Goal: Communication & Community: Answer question/provide support

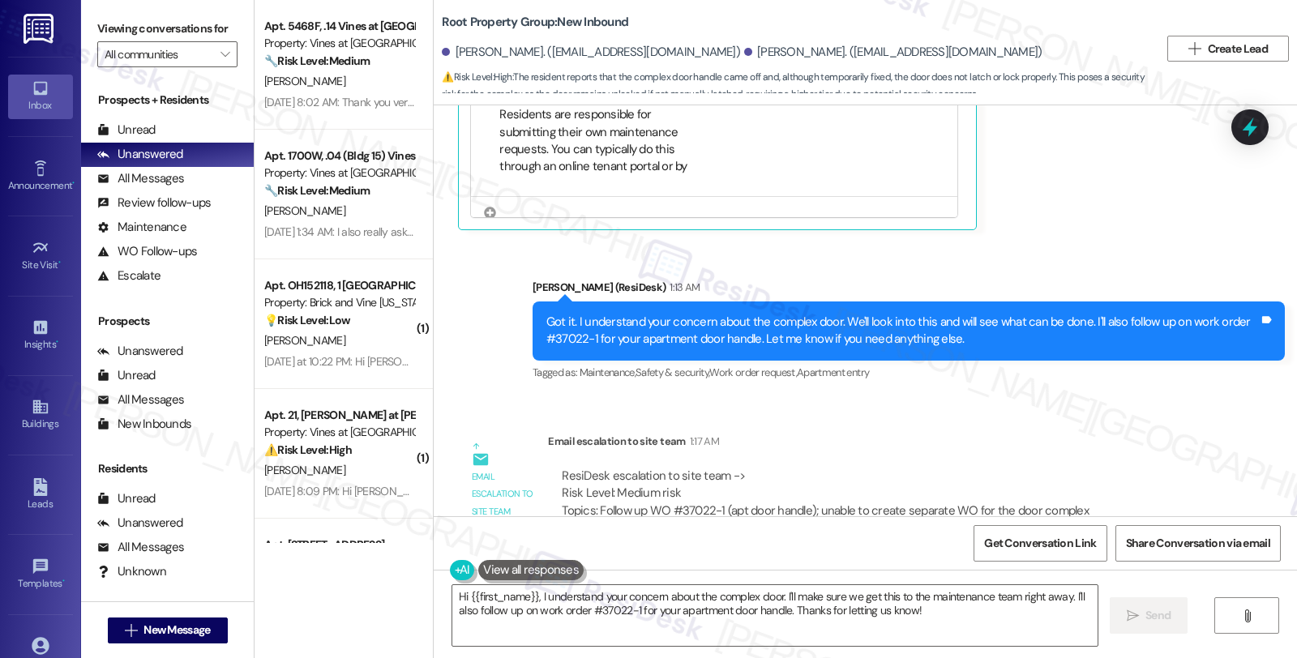
scroll to position [4688, 0]
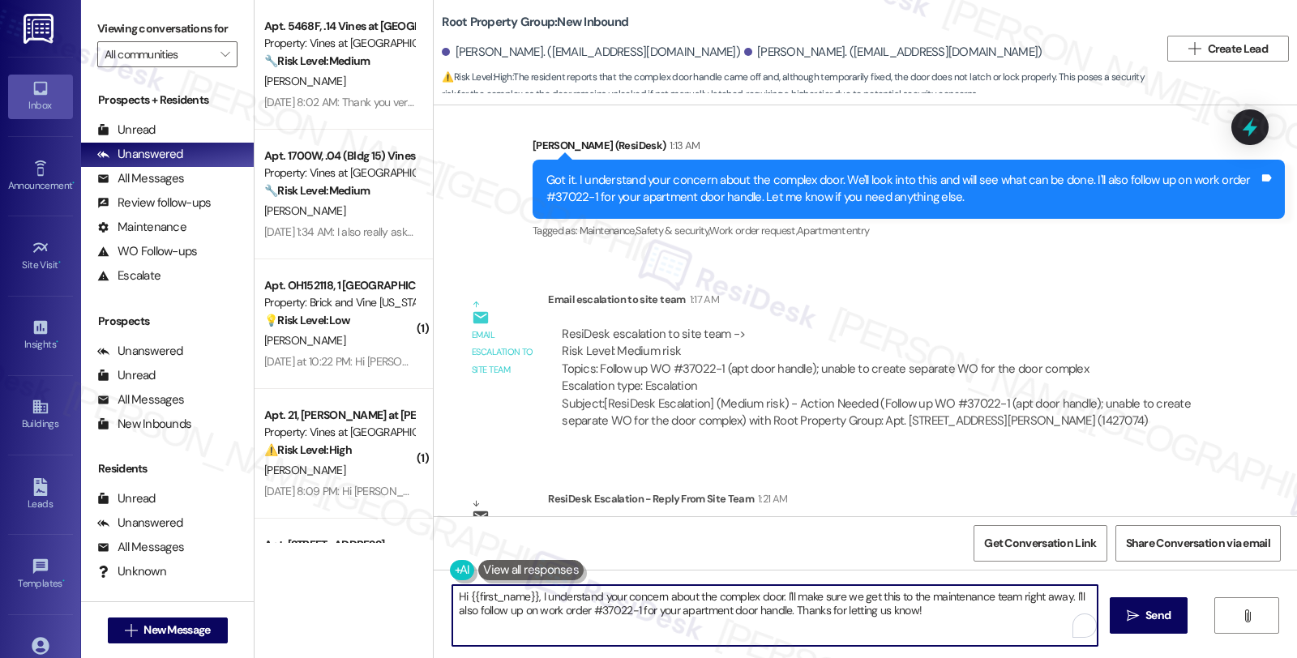
drag, startPoint x: 447, startPoint y: 597, endPoint x: 947, endPoint y: 636, distance: 501.9
click at [947, 636] on textarea "Hi {{first_name}}, I understand your concern about the complex door. I'll make …" at bounding box center [775, 615] width 646 height 61
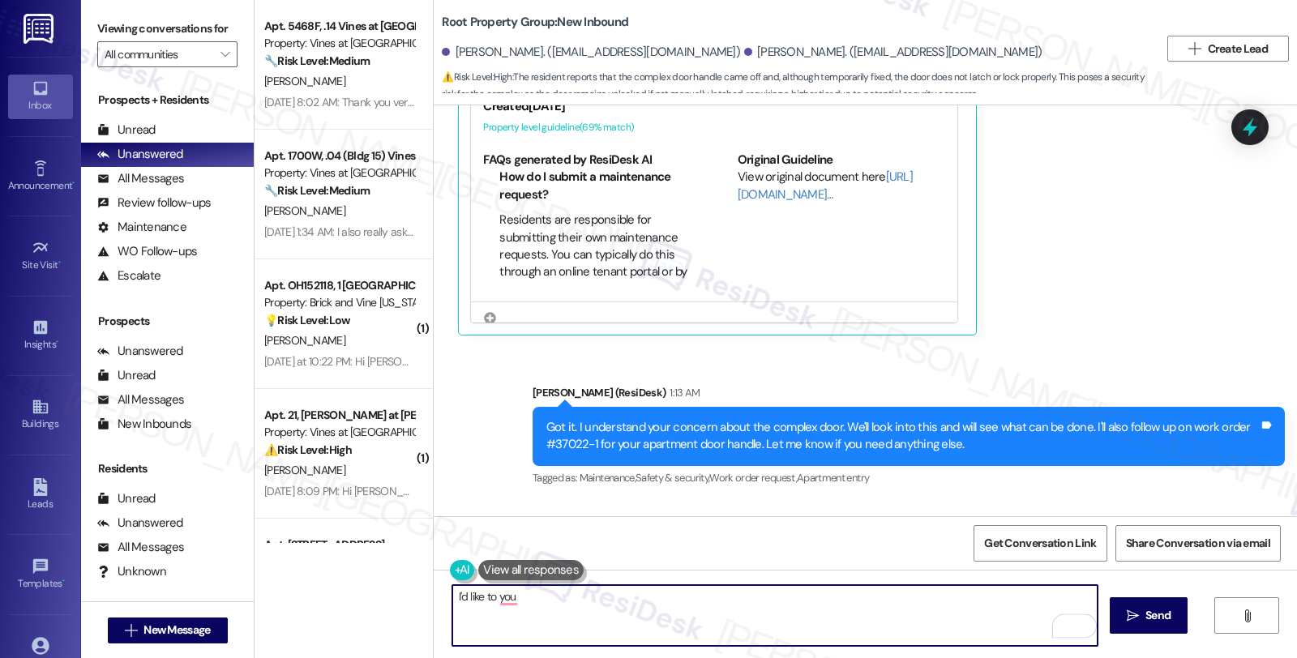
scroll to position [4417, 0]
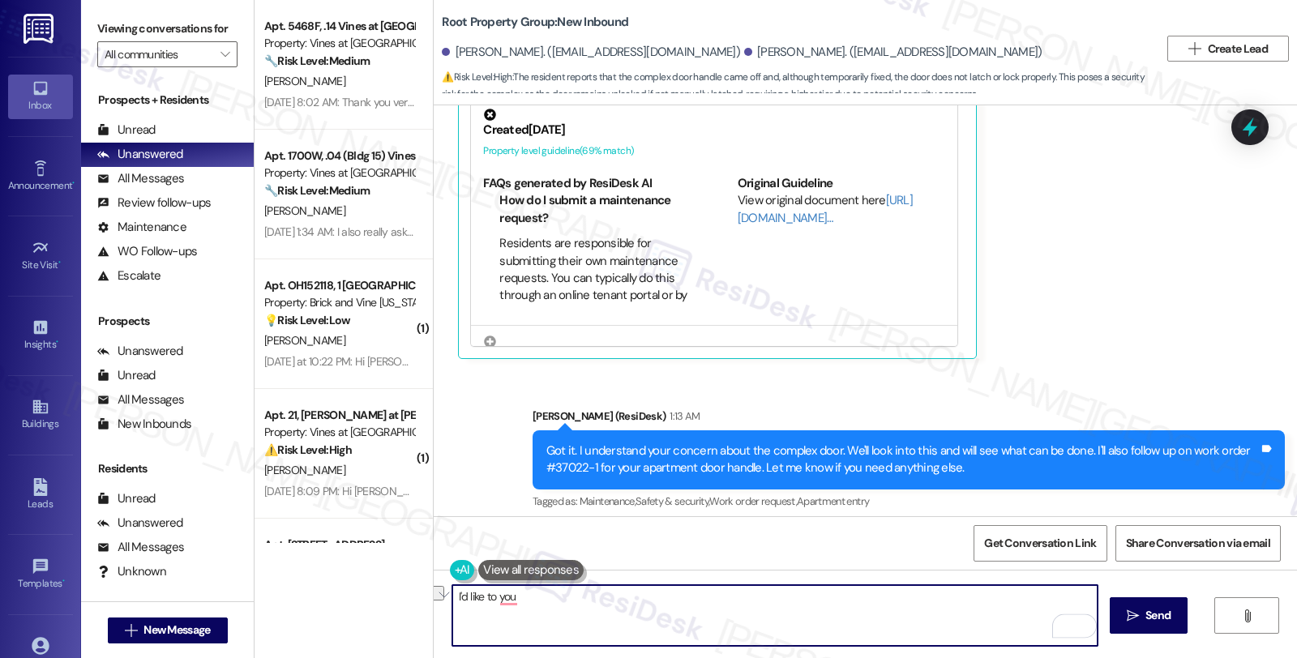
drag, startPoint x: 530, startPoint y: 601, endPoint x: 427, endPoint y: 592, distance: 103.4
click at [434, 592] on div "I'd like to you  Send " at bounding box center [866, 631] width 864 height 122
paste textarea "Please let Patricia know that we have an ongoing work order submitted by our ma…"
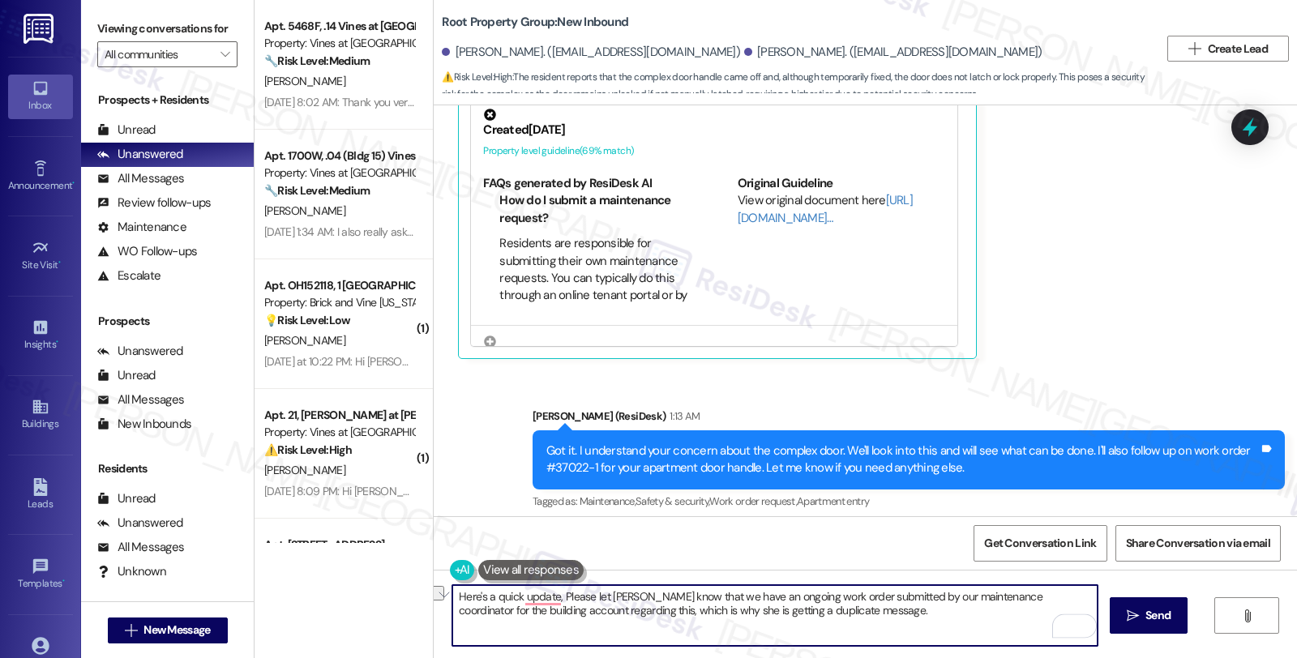
drag, startPoint x: 552, startPoint y: 594, endPoint x: 601, endPoint y: 595, distance: 48.7
click at [601, 595] on textarea "Here's a quick update, Please let Patricia know that we have an ongoing work or…" at bounding box center [775, 615] width 646 height 61
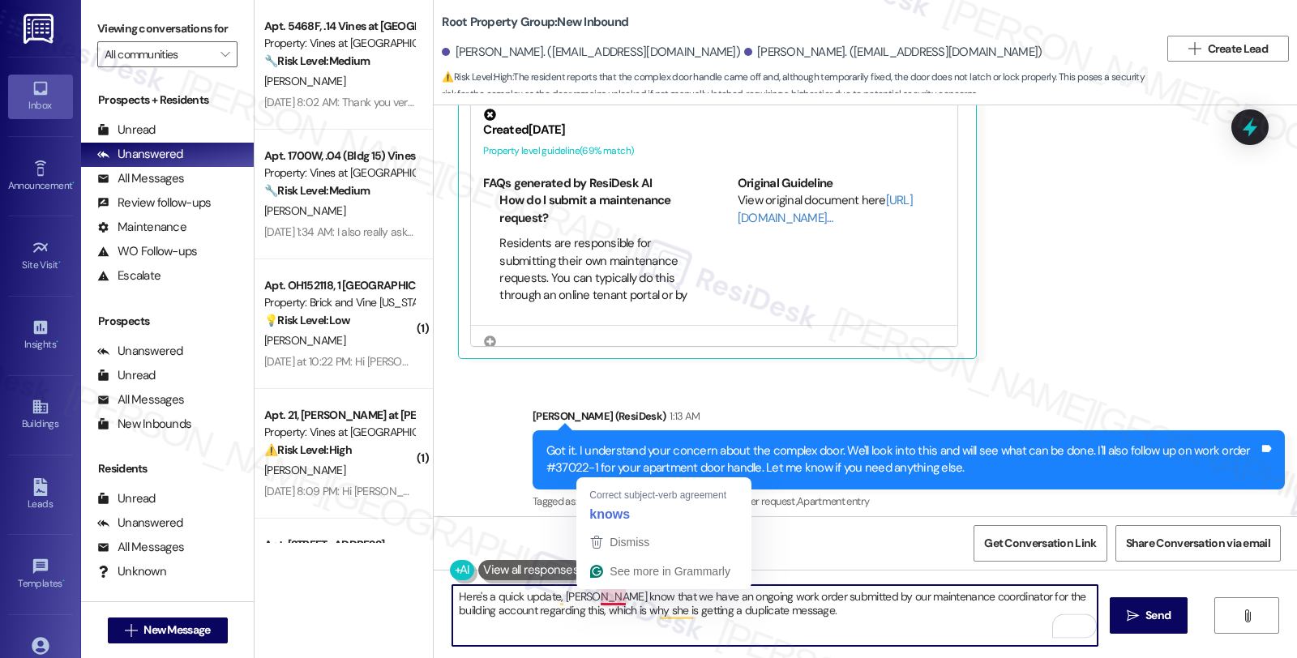
click at [593, 598] on textarea "Here's a quick update, Patricia know that we have an ongoing work order submitt…" at bounding box center [775, 615] width 646 height 61
click at [587, 598] on textarea "Here's a quick update, Patricia know that we have an ongoing work order submitt…" at bounding box center [775, 615] width 646 height 61
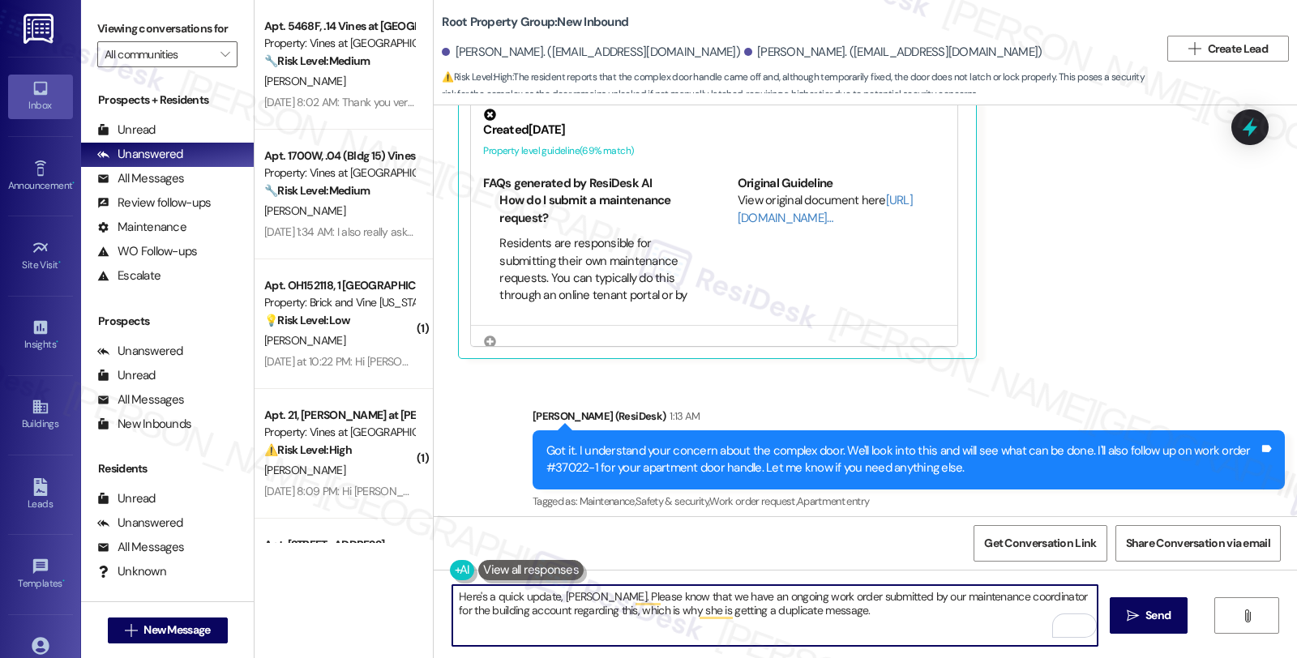
click at [667, 610] on textarea "Here's a quick update, Patricia. Please know that we have an ongoing work order…" at bounding box center [775, 615] width 646 height 61
click at [860, 613] on textarea "Here's a quick update, Patricia. Please know that we have an ongoing work order…" at bounding box center [775, 615] width 646 height 61
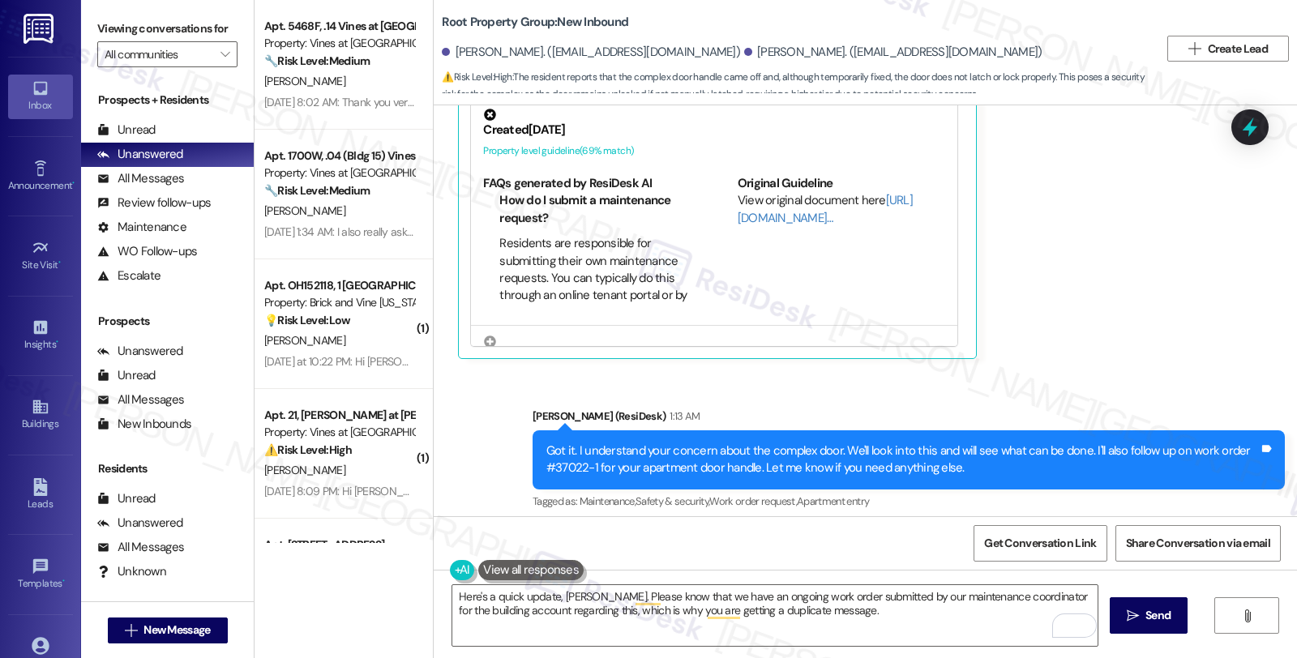
click at [1024, 454] on div "Survey, sent via SMS Residesk Automated Survey Jul 25, 2025 at 12:27 AM Hi Patr…" at bounding box center [866, 310] width 864 height 411
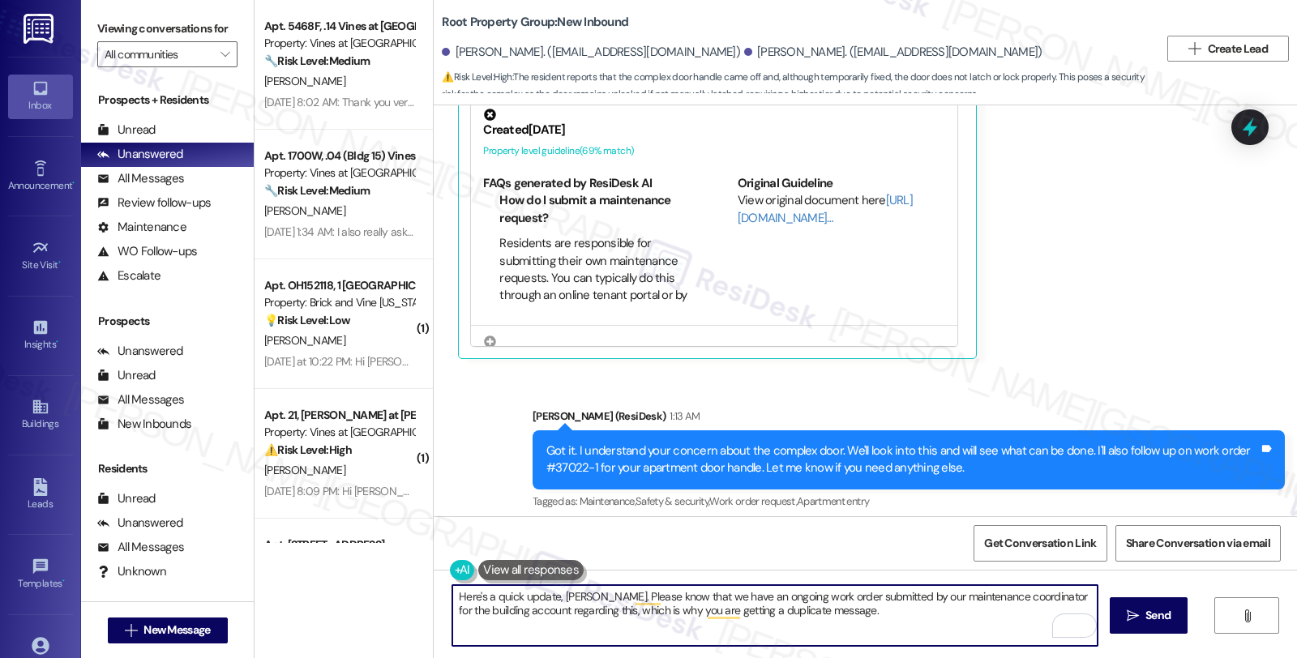
click at [856, 617] on textarea "Here's a quick update, Patricia. Please know that we have an ongoing work order…" at bounding box center [775, 615] width 646 height 61
drag, startPoint x: 468, startPoint y: 618, endPoint x: 396, endPoint y: 618, distance: 72.2
click at [396, 618] on div "Apt. 5468F, .14 Vines at Meridian Property: Vines at Meridian 🔧 Risk Level: Med…" at bounding box center [776, 329] width 1043 height 658
click at [503, 630] on textarea "Here's a quick update, Patricia. Please know that we have an ongoing work order…" at bounding box center [775, 615] width 646 height 61
drag, startPoint x: 534, startPoint y: 629, endPoint x: 425, endPoint y: 629, distance: 108.7
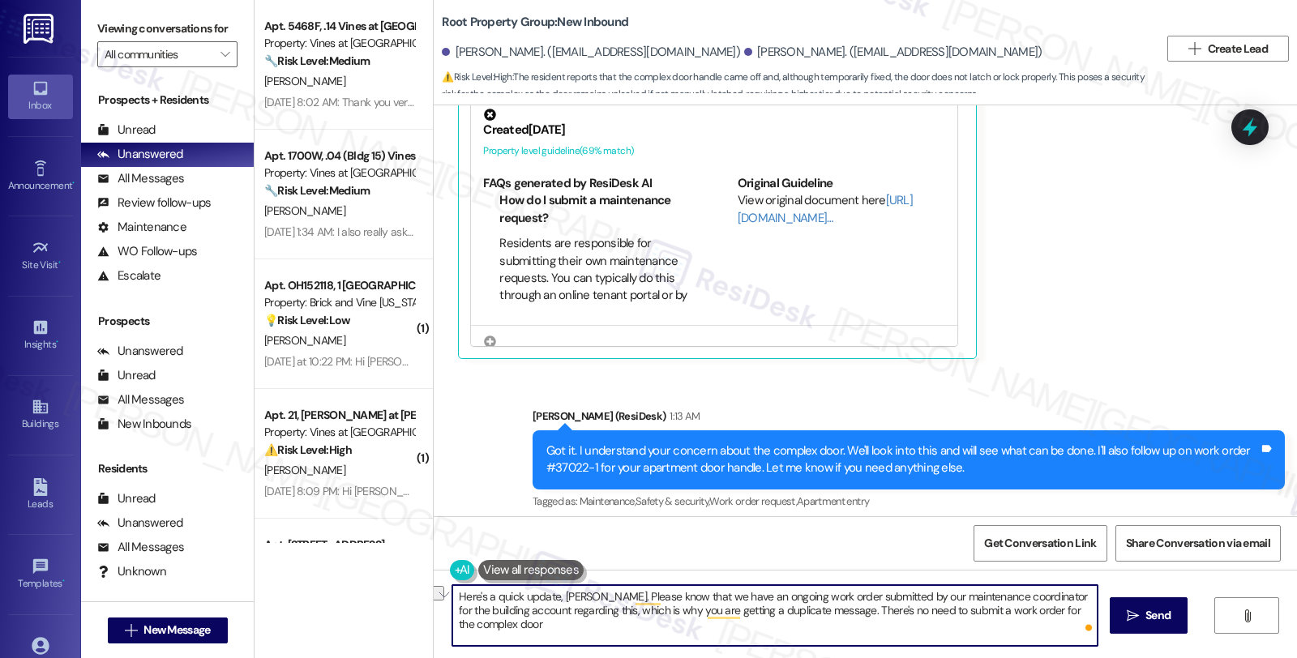
click at [434, 629] on div "Here's a quick update, Patricia. Please know that we have an ongoing work order…" at bounding box center [866, 631] width 864 height 122
click at [1053, 614] on textarea "Here's a quick update, Patricia. Please know that we have an ongoing work order…" at bounding box center [775, 615] width 646 height 61
click at [1057, 608] on textarea "Here's a quick update, Patricia. Please know that we have an ongoing work order…" at bounding box center [775, 615] width 646 height 61
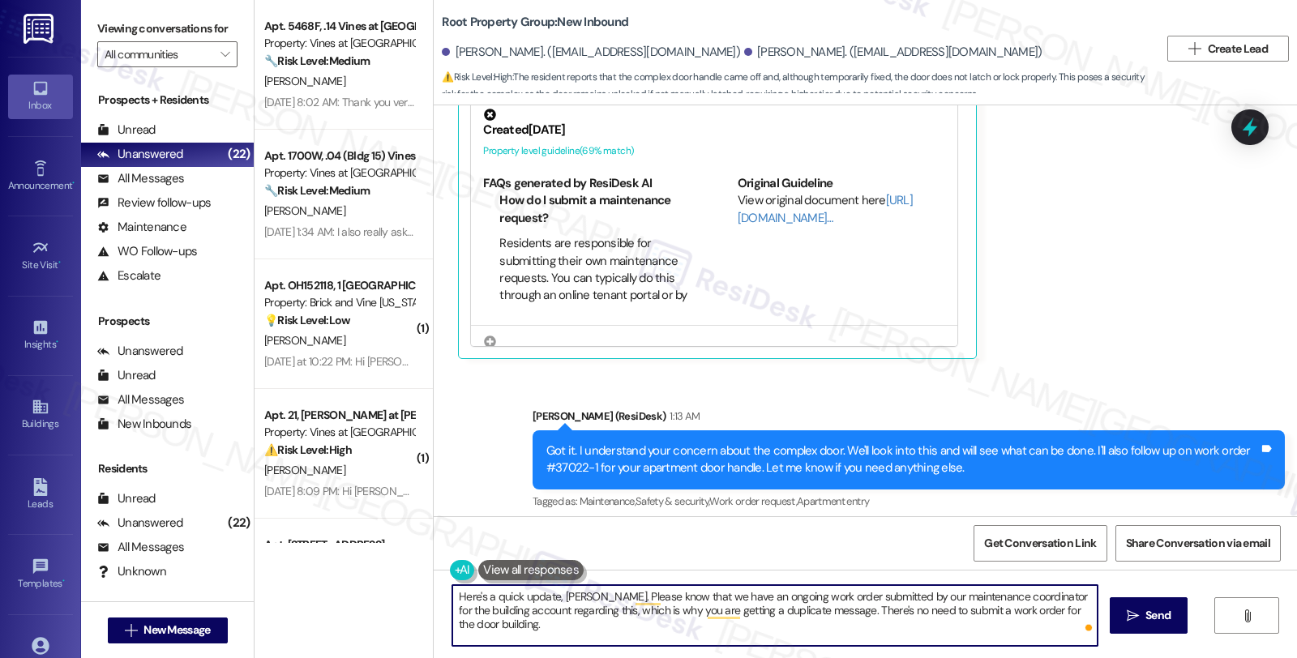
scroll to position [4688, 0]
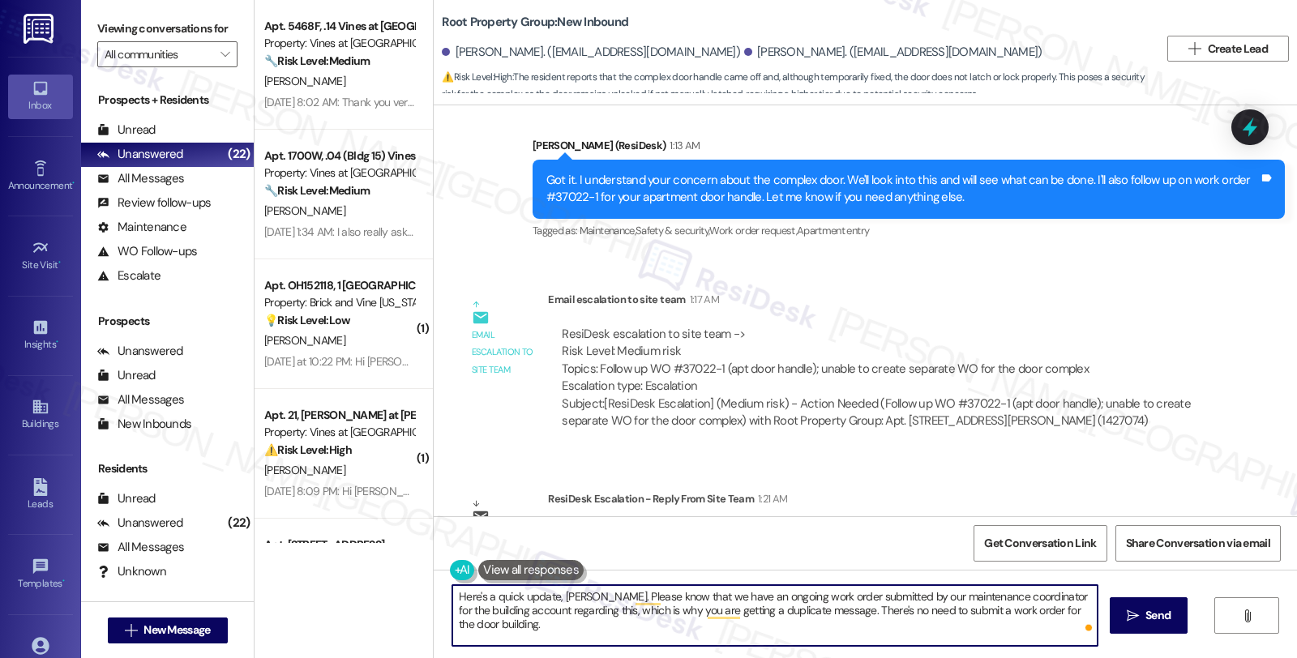
click at [504, 633] on textarea "Here's a quick update, Patricia. Please know that we have an ongoing work order…" at bounding box center [775, 615] width 646 height 61
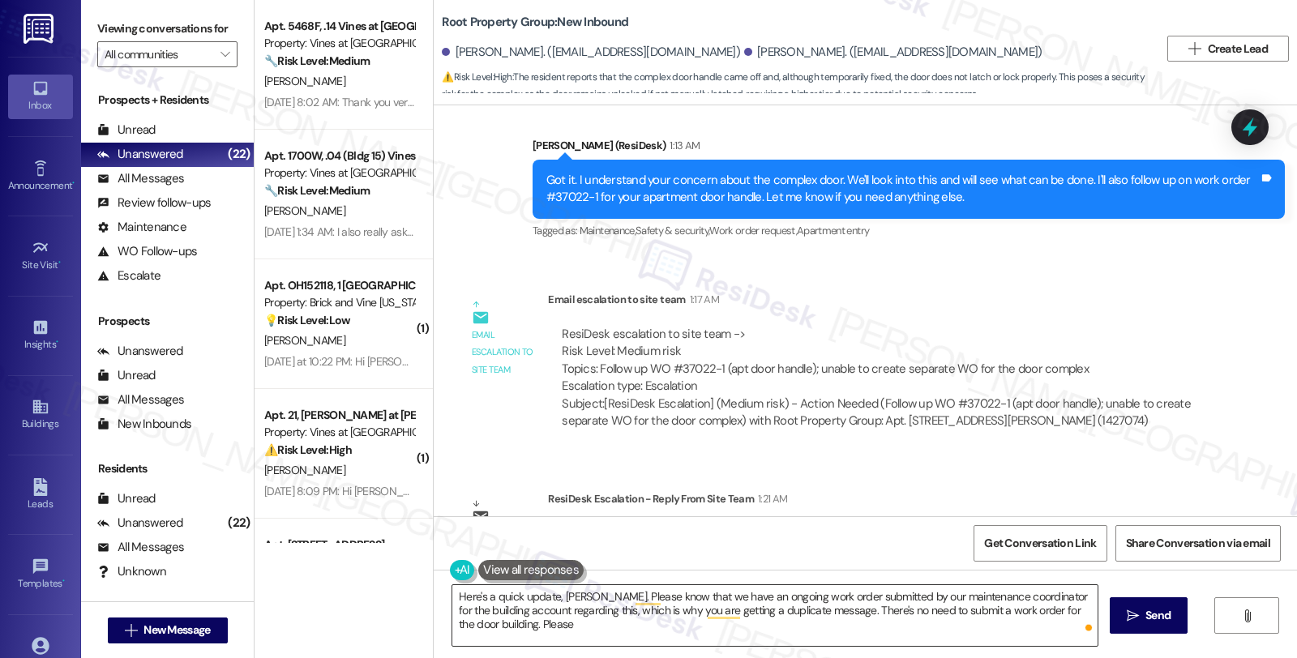
click at [503, 630] on textarea "Here's a quick update, Patricia. Please know that we have an ongoing work order…" at bounding box center [775, 615] width 646 height 61
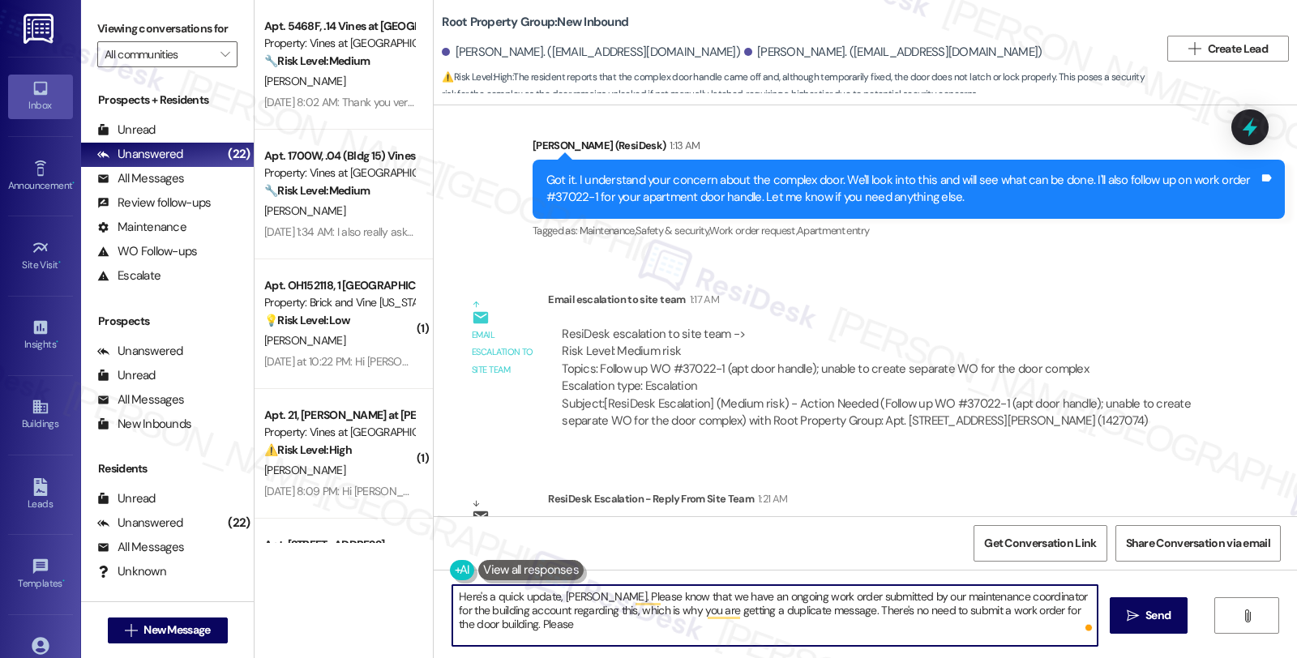
click at [503, 630] on textarea "Here's a quick update, Patricia. Please know that we have an ongoing work order…" at bounding box center [775, 615] width 646 height 61
paste textarea "Should you have other concerns, please feel free to reach out. Have a great day!"
type textarea "Here's a quick update, Patricia. Please know that we have an ongoing work order…"
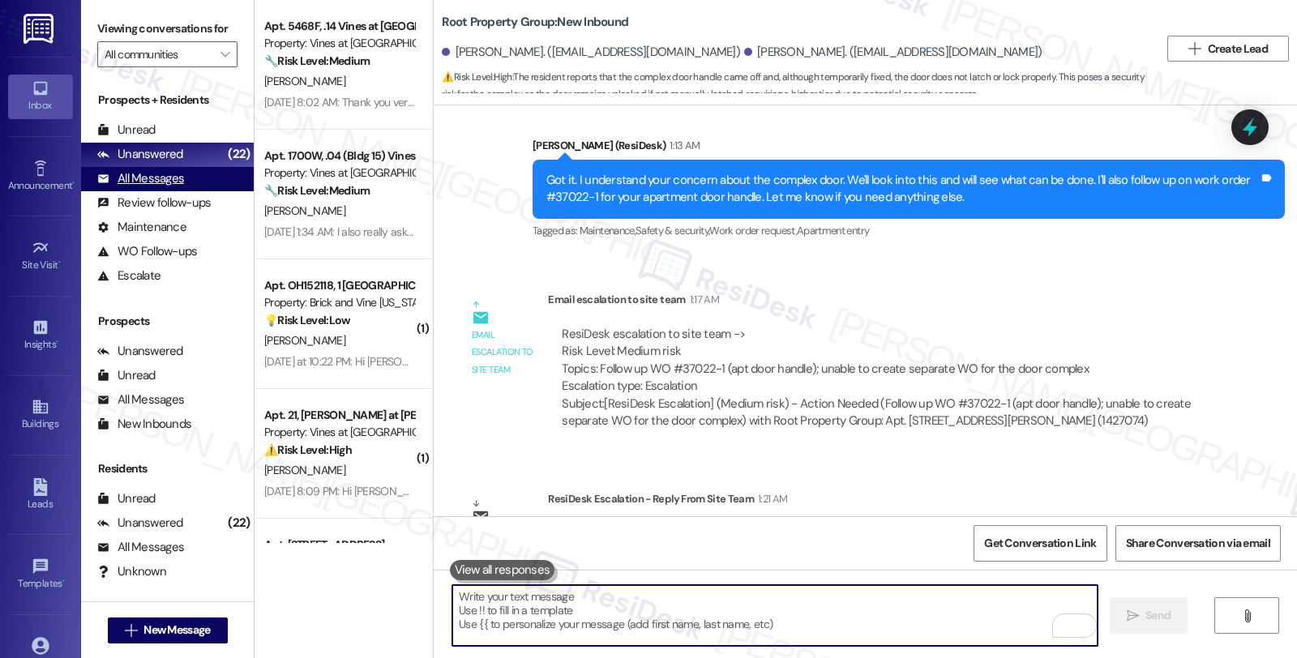
click at [181, 187] on div "All Messages" at bounding box center [140, 178] width 87 height 17
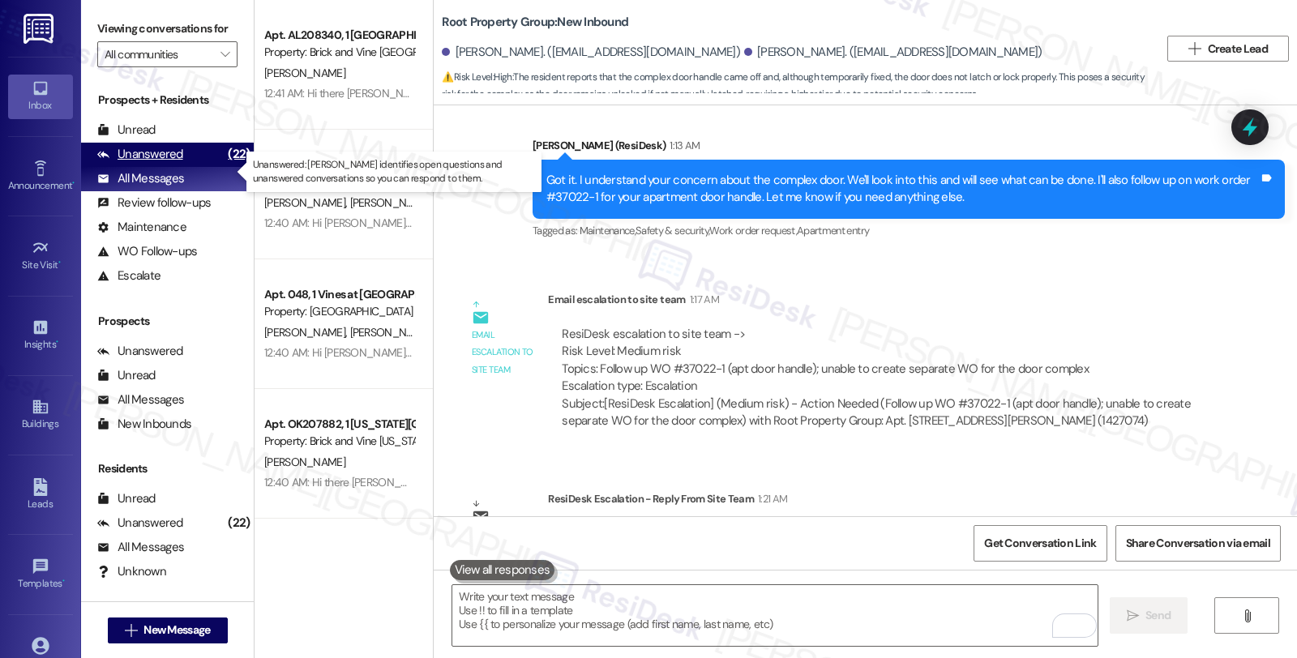
click at [182, 167] on div "Unanswered (22)" at bounding box center [167, 155] width 173 height 24
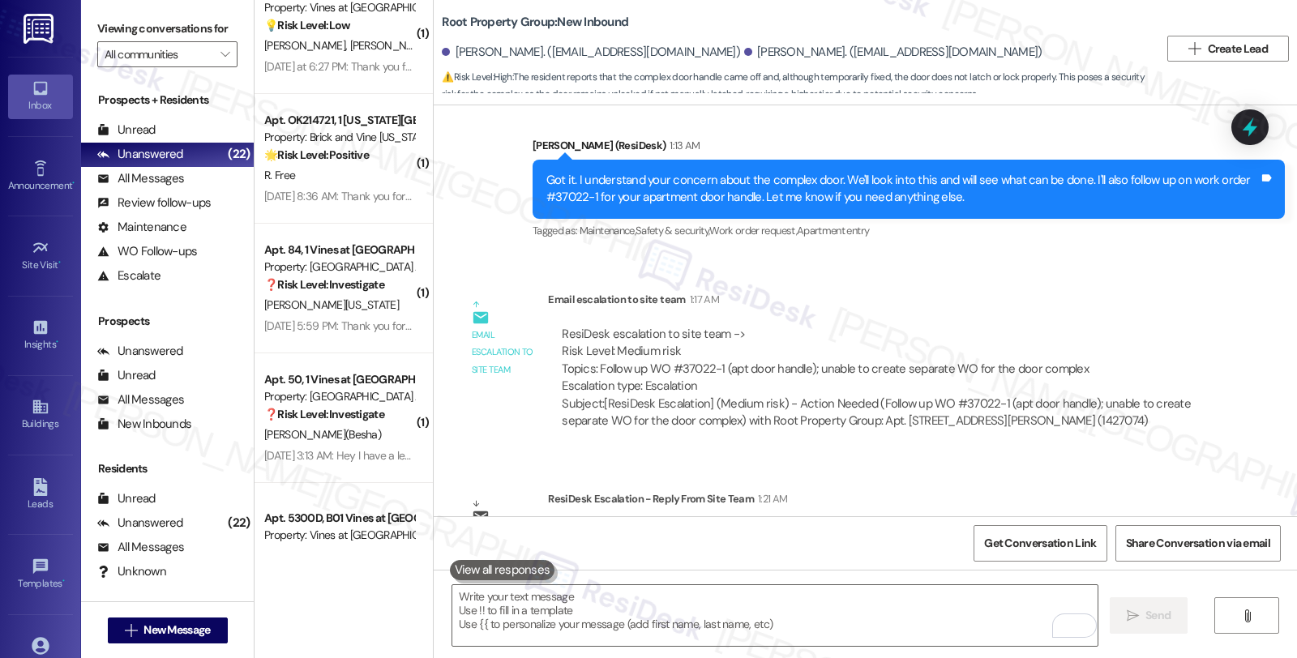
scroll to position [2571, 0]
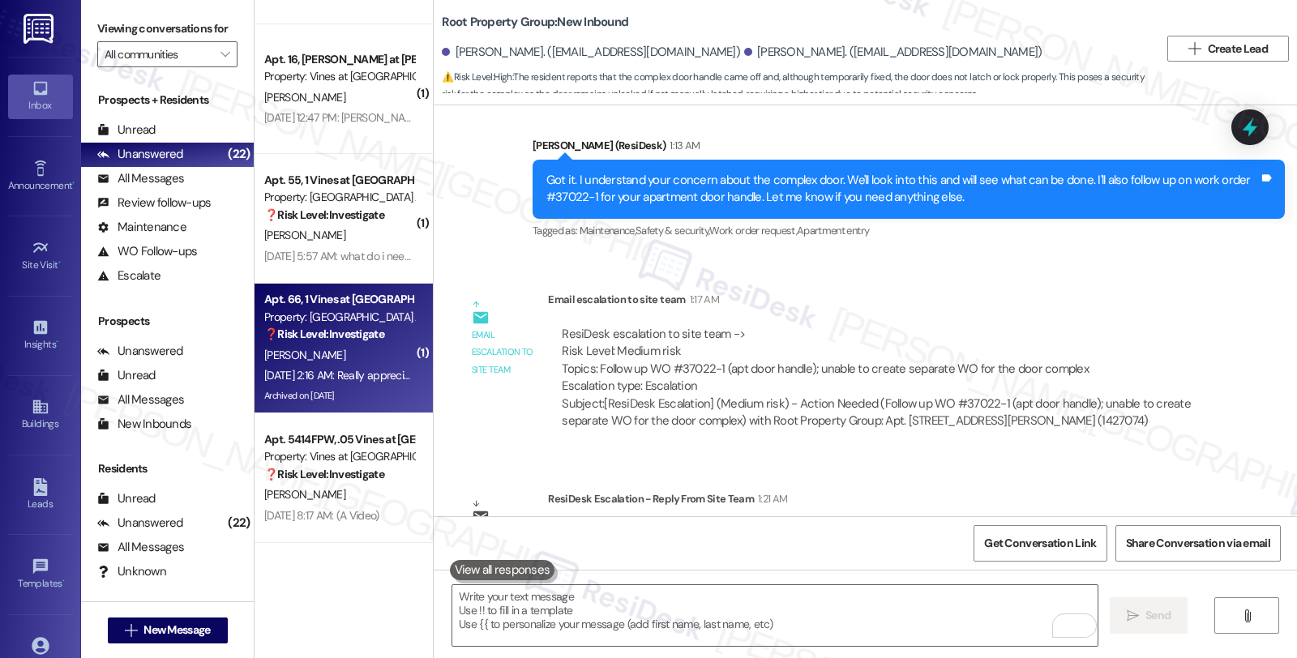
click at [374, 360] on div "[PERSON_NAME]" at bounding box center [339, 355] width 153 height 20
type textarea "Fetching suggested responses. Please feel free to read through the conversation…"
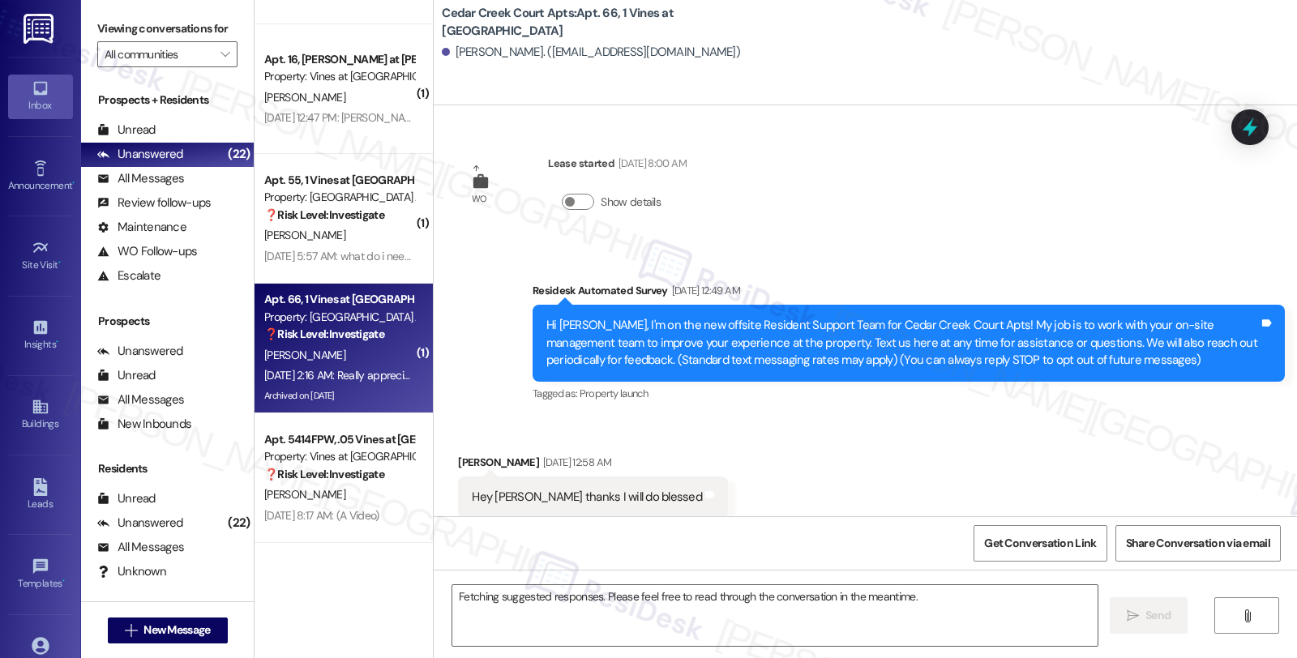
scroll to position [35059, 0]
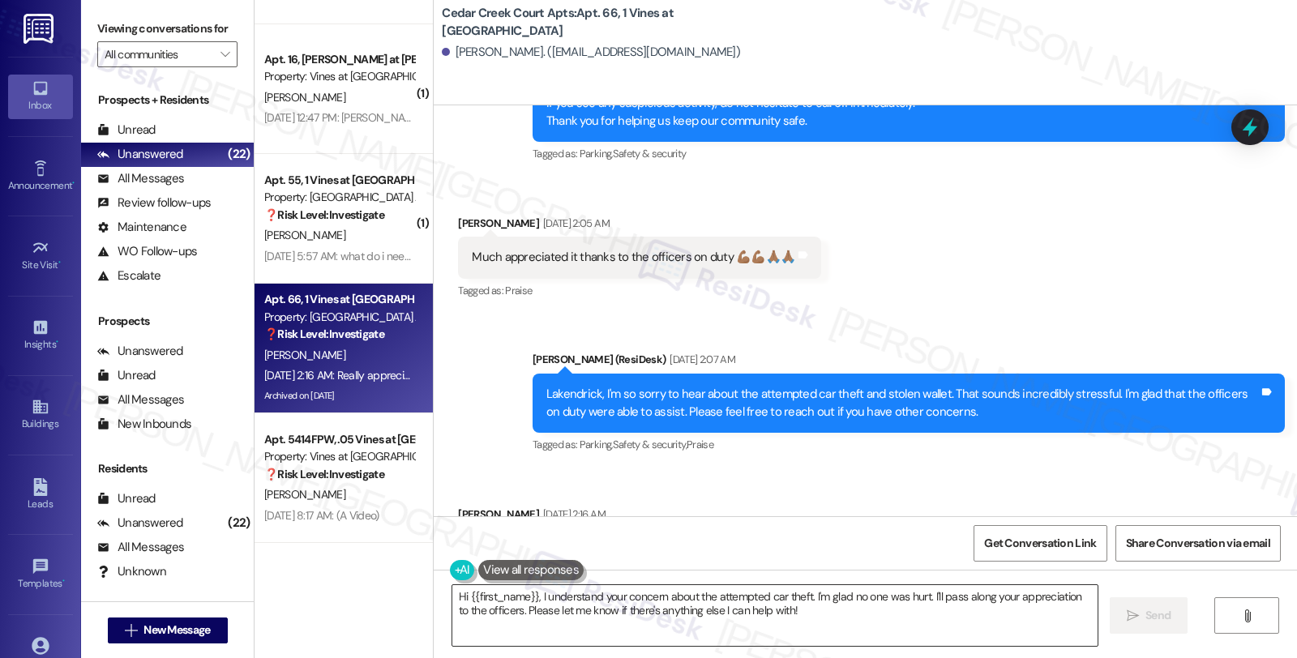
click at [452, 598] on textarea "Hi {{first_name}}, I understand your concern about the attempted car theft. I'm…" at bounding box center [775, 615] width 646 height 61
click at [469, 506] on div "Lakendrick Hutchins Aug 14, 2025 at 2:16 AM" at bounding box center [755, 517] width 594 height 23
copy div "Lakendrick"
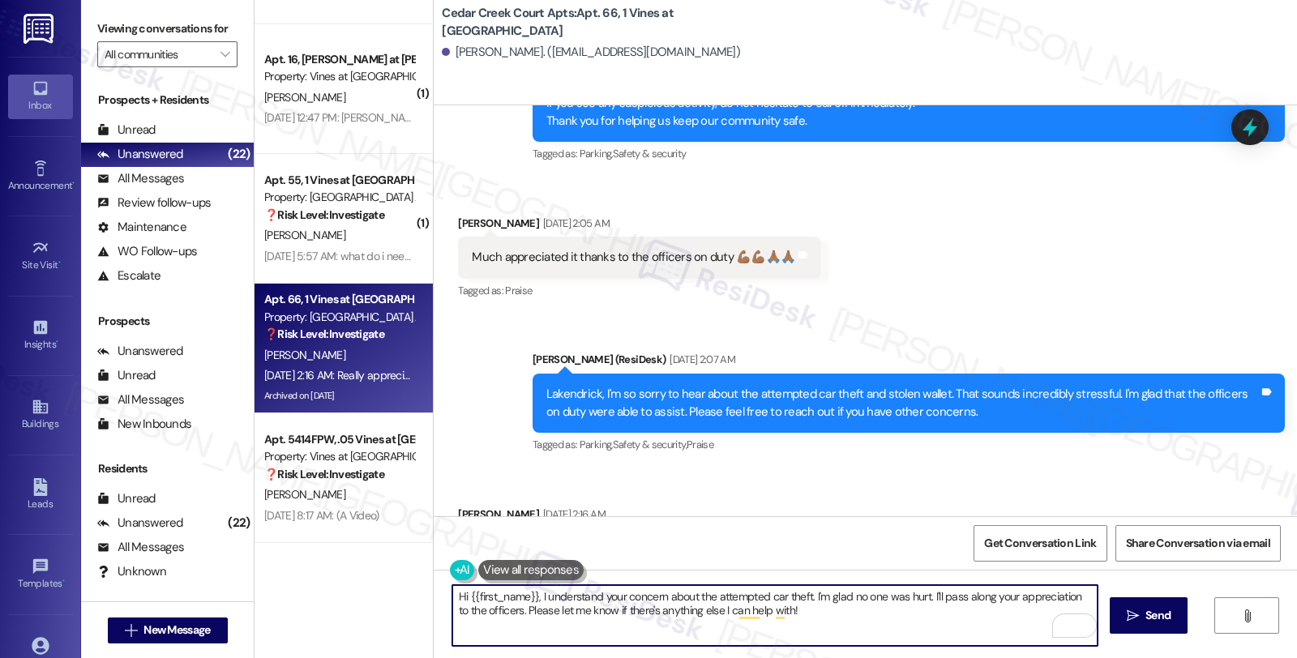
click at [452, 596] on textarea "Hi {{first_name}}, I understand your concern about the attempted car theft. I'm…" at bounding box center [775, 615] width 646 height 61
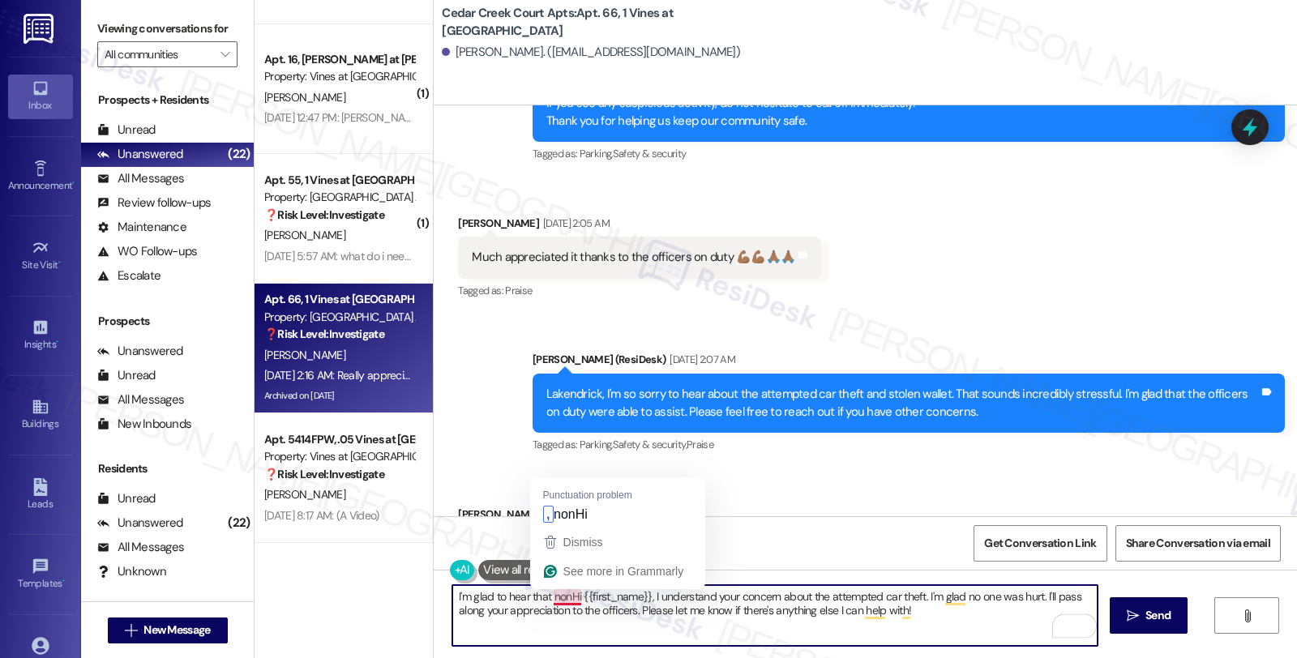
click at [555, 598] on textarea "I'm glad to hear that nonHi {{first_name}}, I understand your concern about the…" at bounding box center [775, 615] width 646 height 61
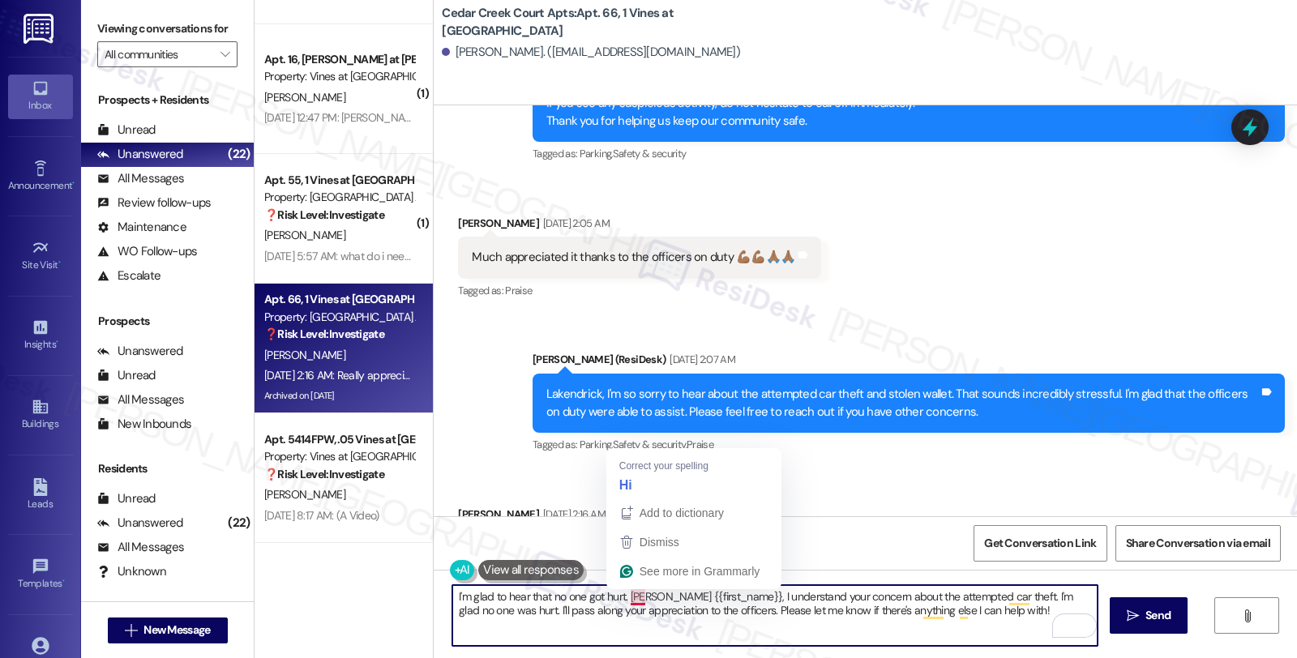
click at [618, 598] on textarea "I'm glad to hear that no one got hurt. nHi {{first_name}}, I understand your co…" at bounding box center [775, 615] width 646 height 61
click at [995, 618] on textarea "I'm glad to hear that no one got hurt. nHi {{first_name}}, I understand your co…" at bounding box center [775, 615] width 646 height 61
paste textarea "Lakendrick"
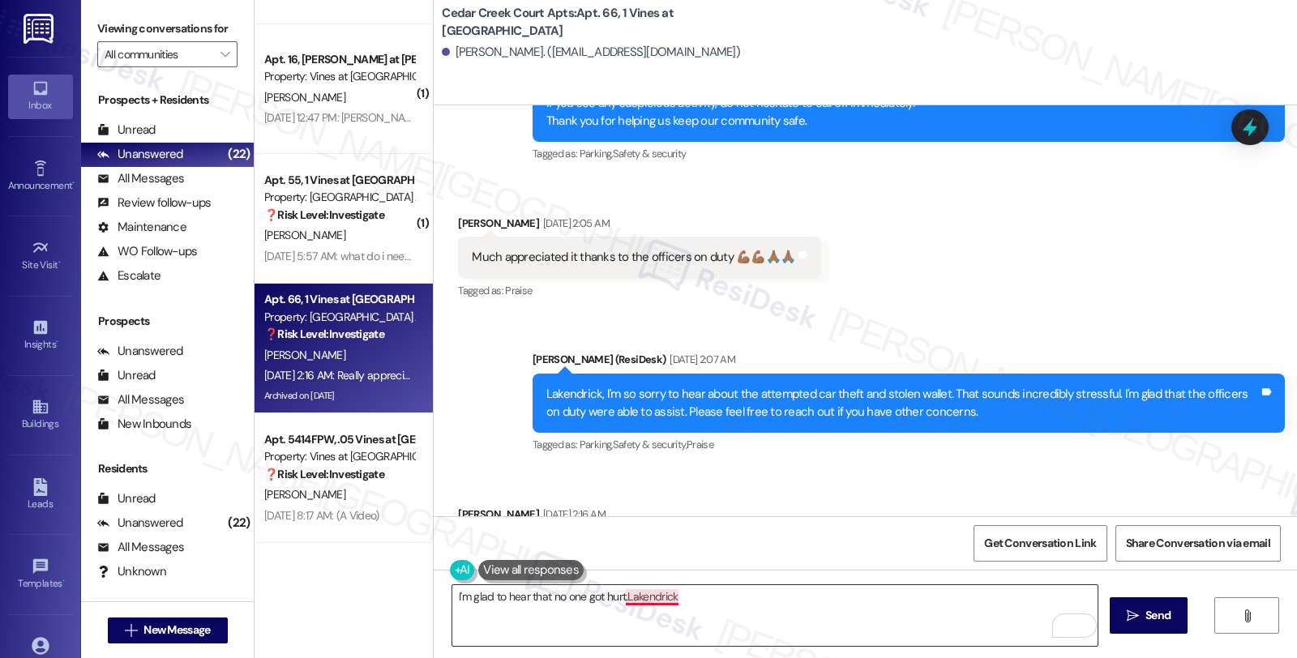
click at [628, 602] on textarea "I'm glad to hear that no one got hurt.Lakendrick" at bounding box center [775, 615] width 646 height 61
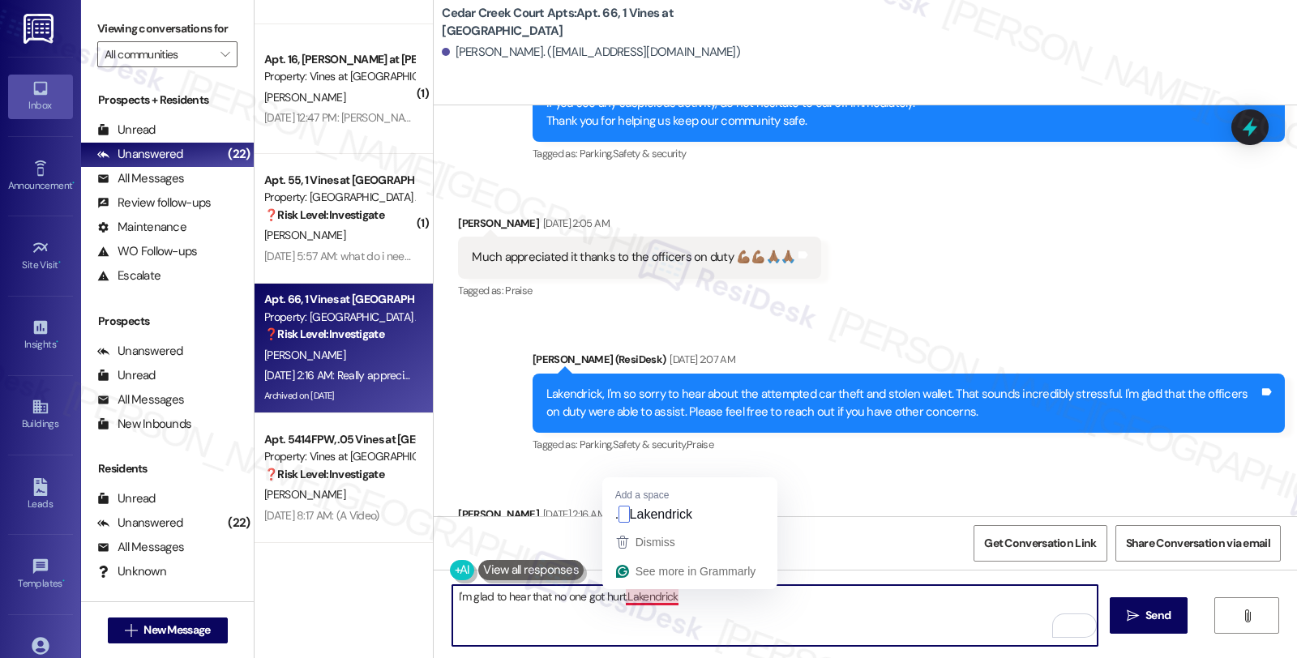
click at [628, 602] on textarea "I'm glad to hear that no one got hurt.Lakendrick" at bounding box center [775, 615] width 646 height 61
paste textarea "Should you have other concerns, please feel free to reach out. Have a great day!"
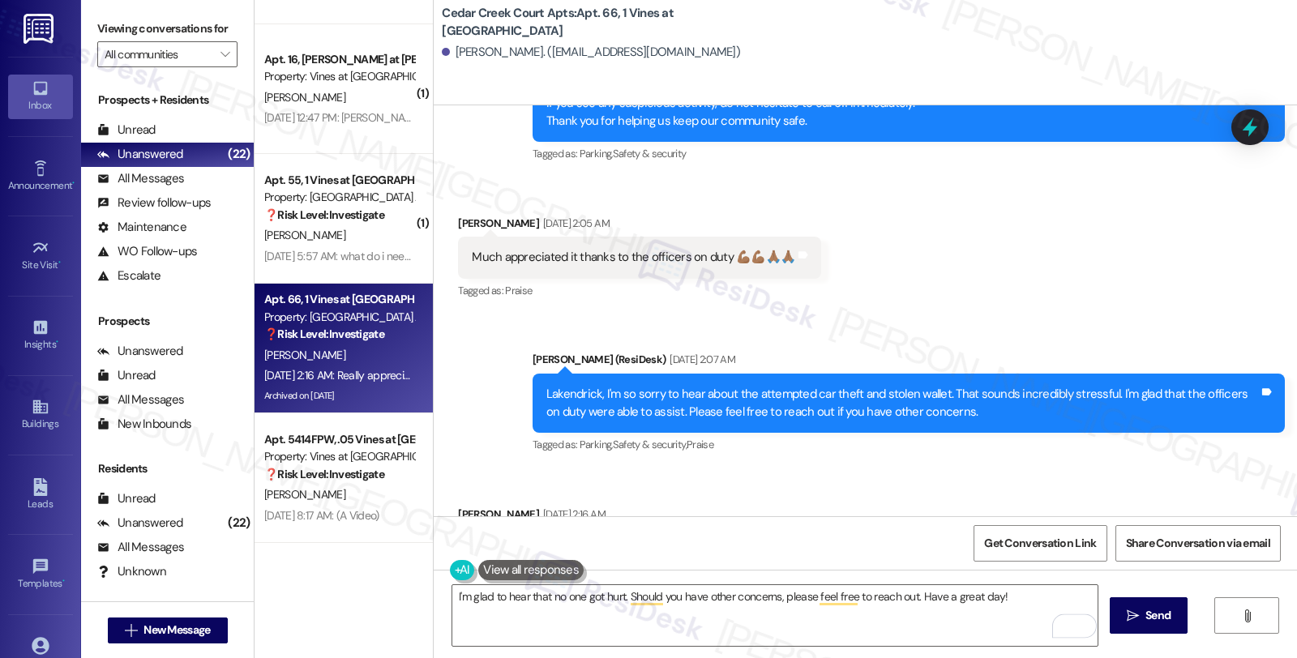
click at [470, 506] on div "Lakendrick Hutchins Aug 14, 2025 at 2:16 AM" at bounding box center [755, 517] width 594 height 23
copy div "Lakendrick"
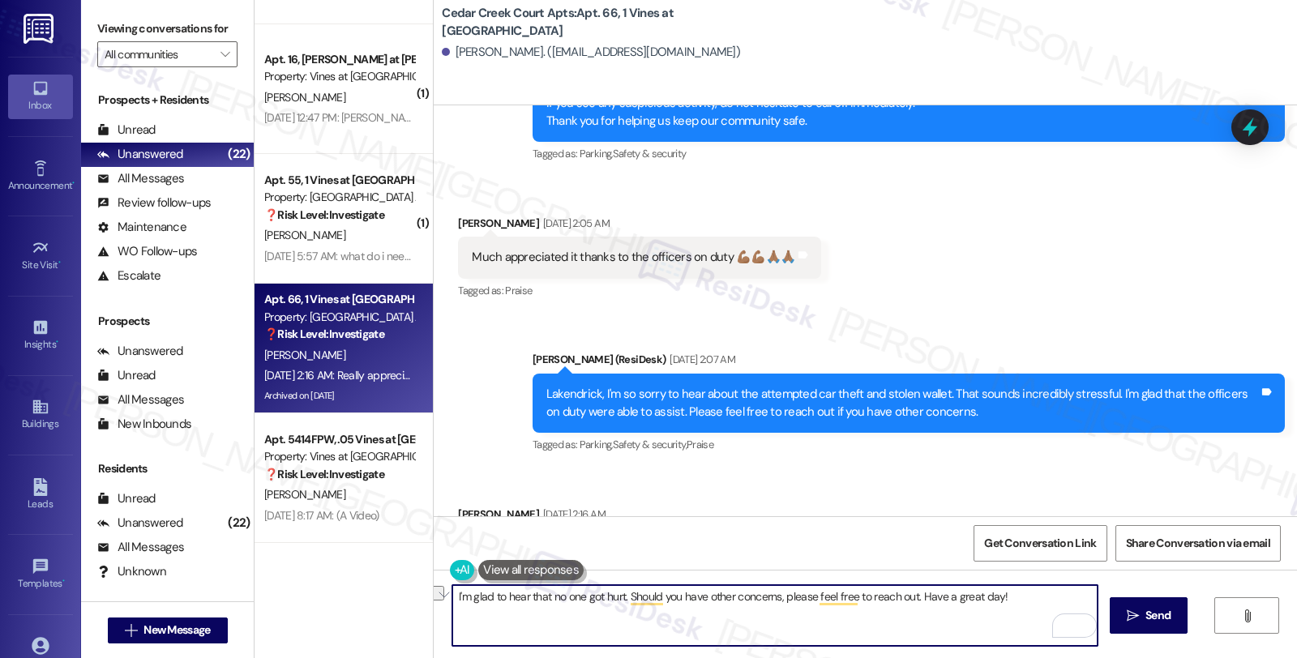
drag, startPoint x: 914, startPoint y: 594, endPoint x: 1023, endPoint y: 594, distance: 108.7
click at [1023, 594] on textarea "I'm glad to hear that no one got hurt. Should you have other concerns, please f…" at bounding box center [775, 615] width 646 height 61
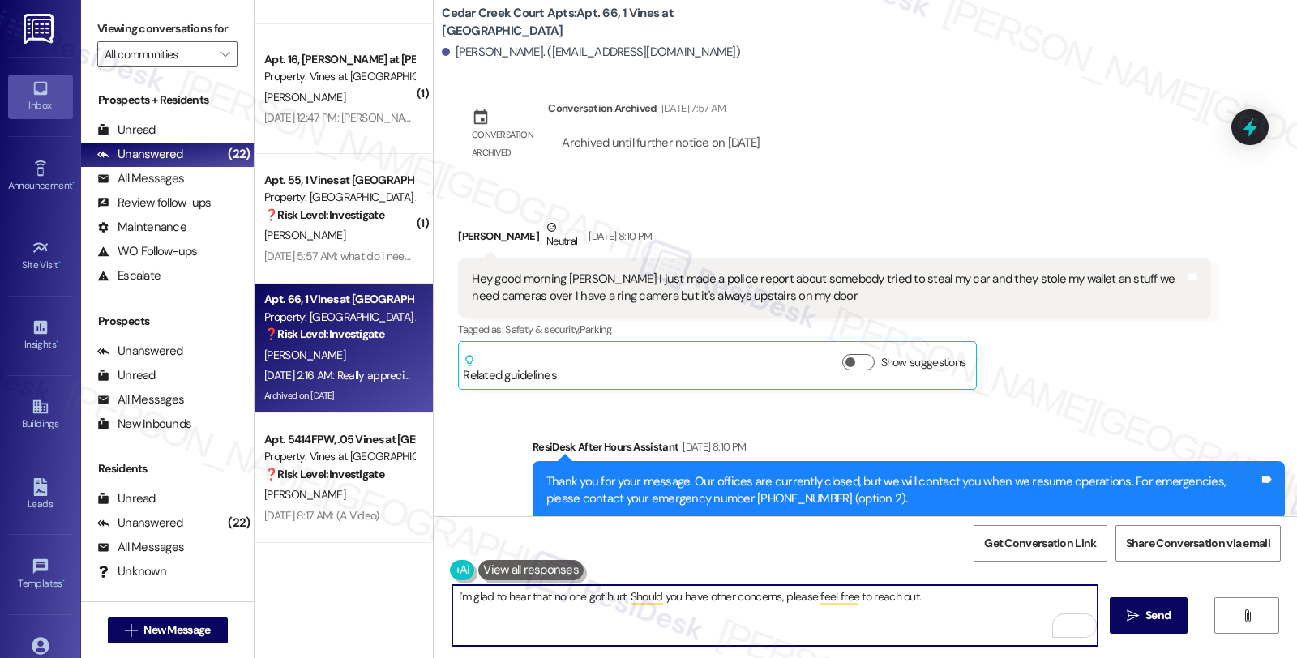
scroll to position [33887, 0]
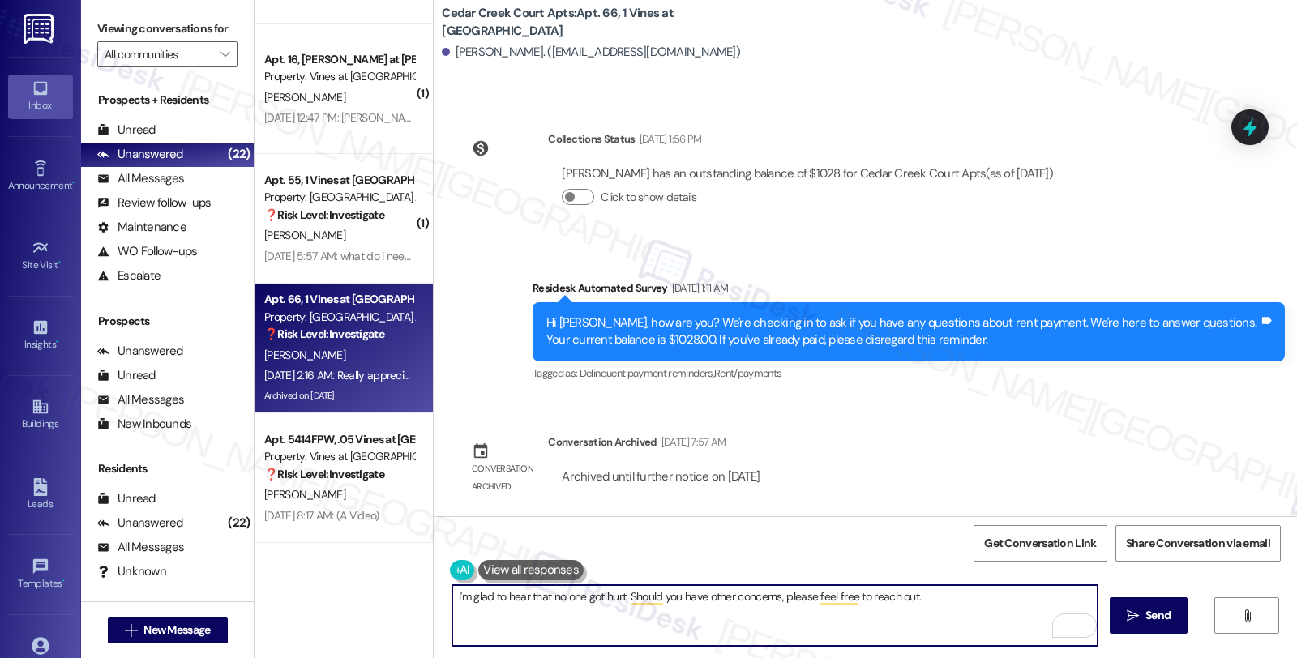
paste textarea "Lakendrick"
type textarea "I'm glad to hear that no one got hurt. Should you have other concerns, please f…"
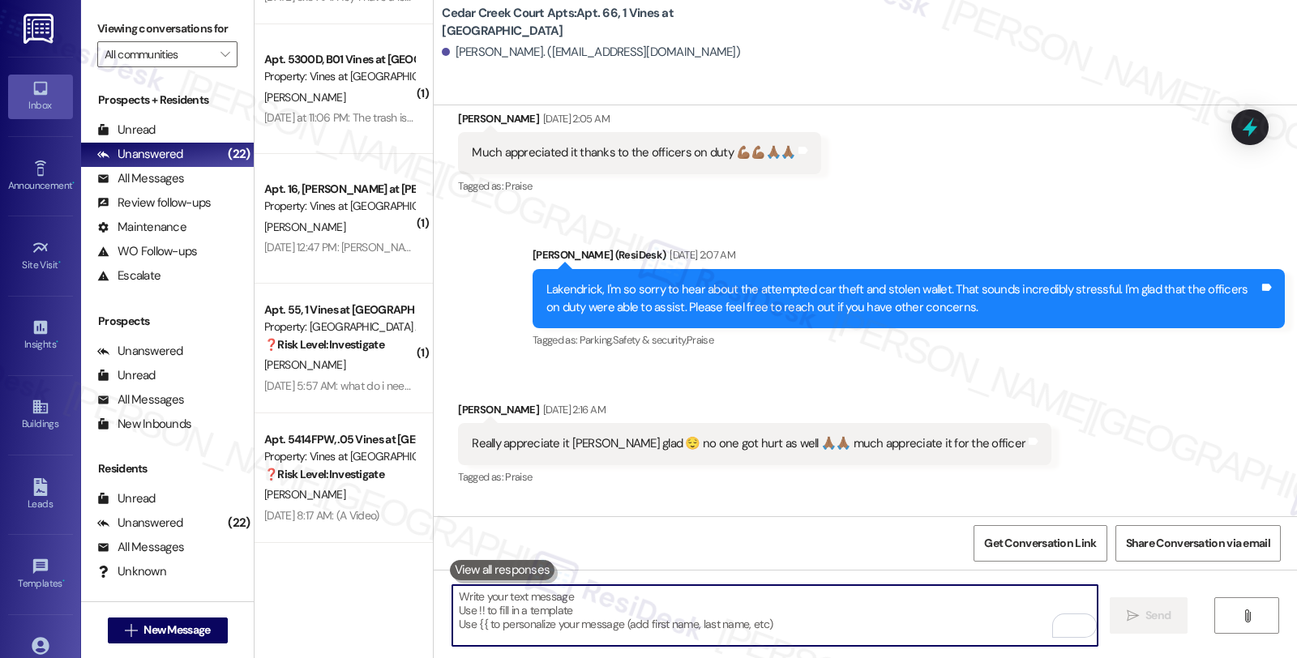
scroll to position [35172, 0]
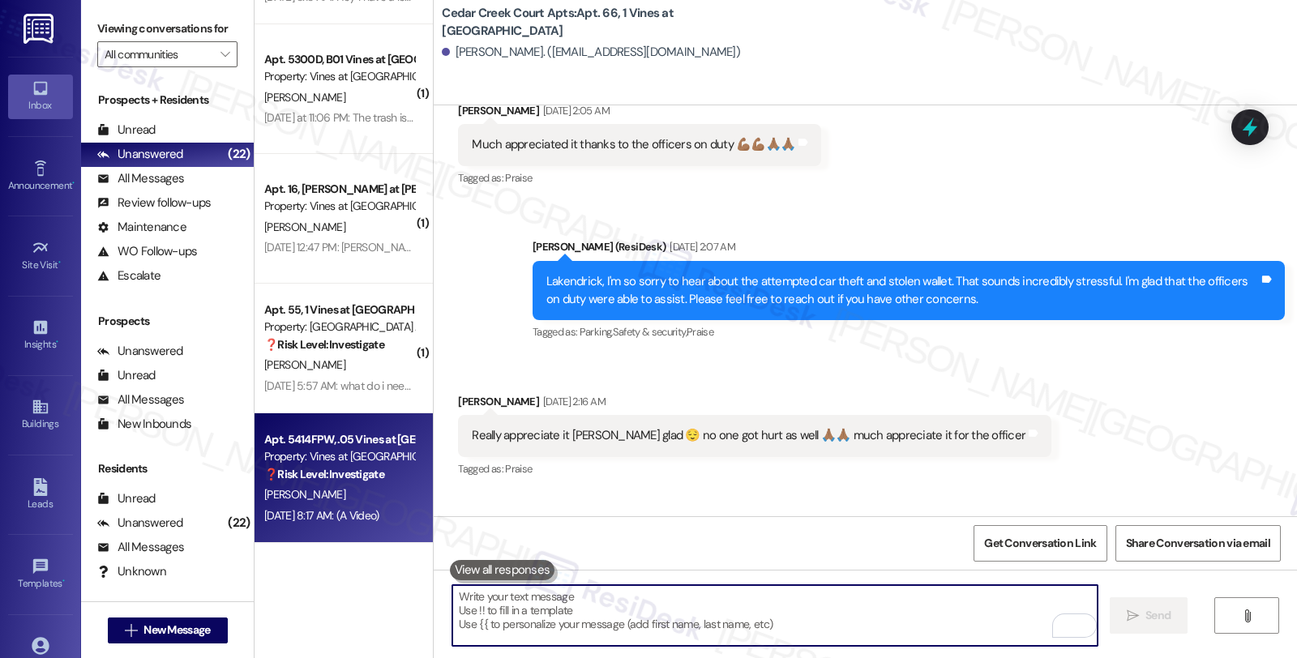
click at [366, 481] on strong "❓ Risk Level: Investigate" at bounding box center [324, 474] width 120 height 15
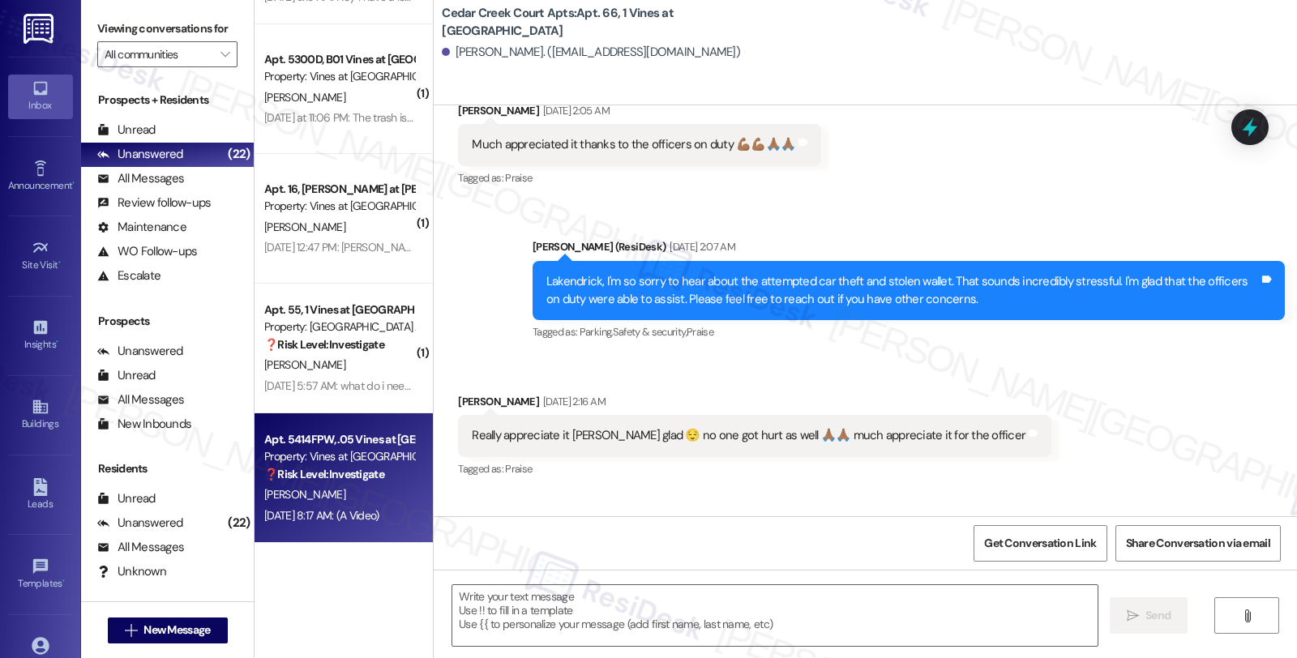
type textarea "Fetching suggested responses. Please feel free to read through the conversation…"
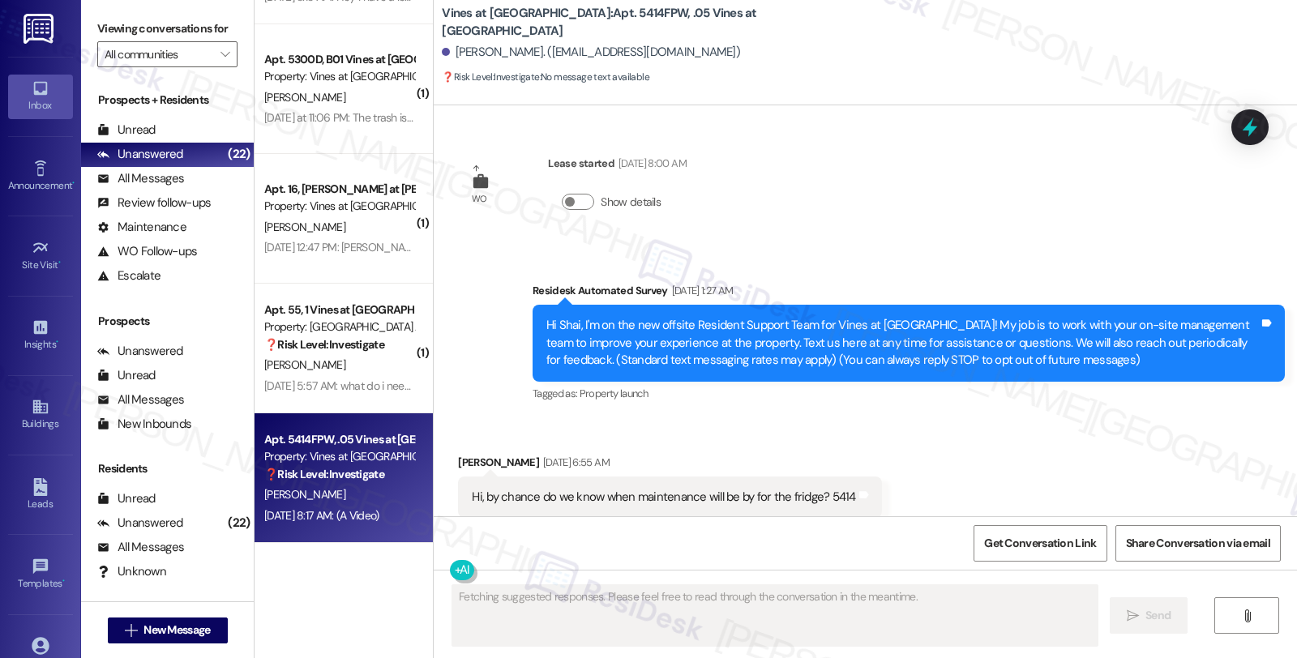
scroll to position [44891, 0]
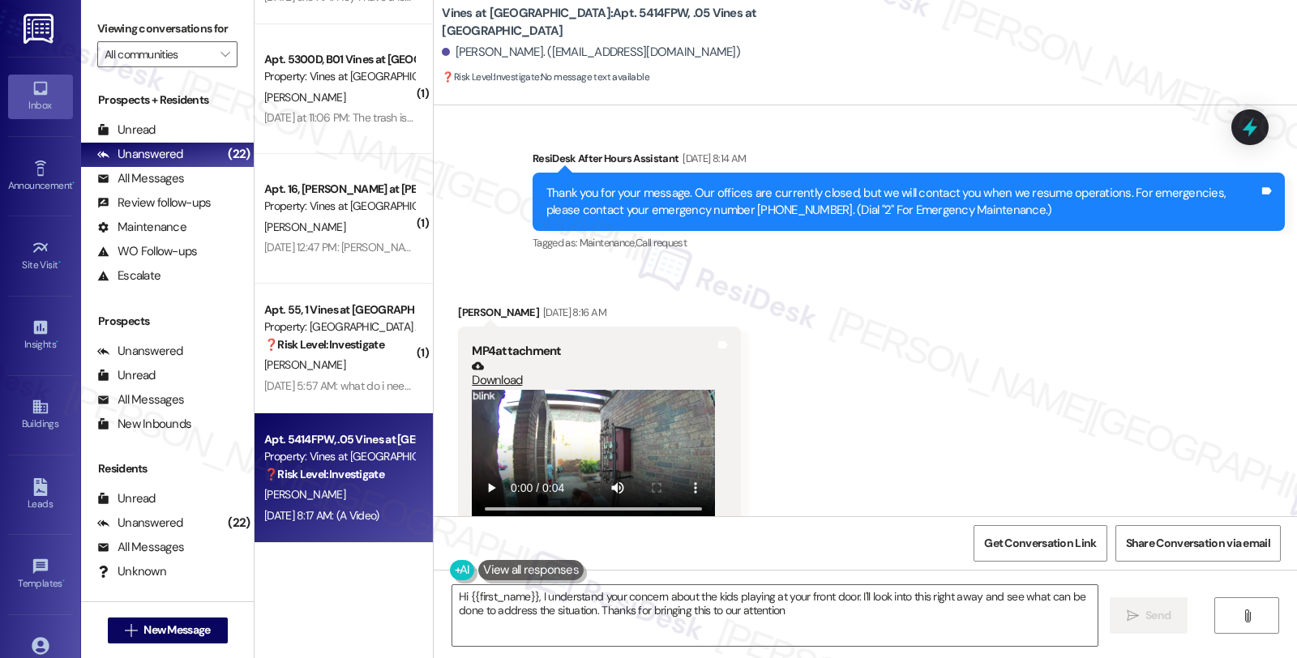
type textarea "Hi {{first_name}}, I understand your concern about the kids playing at your fro…"
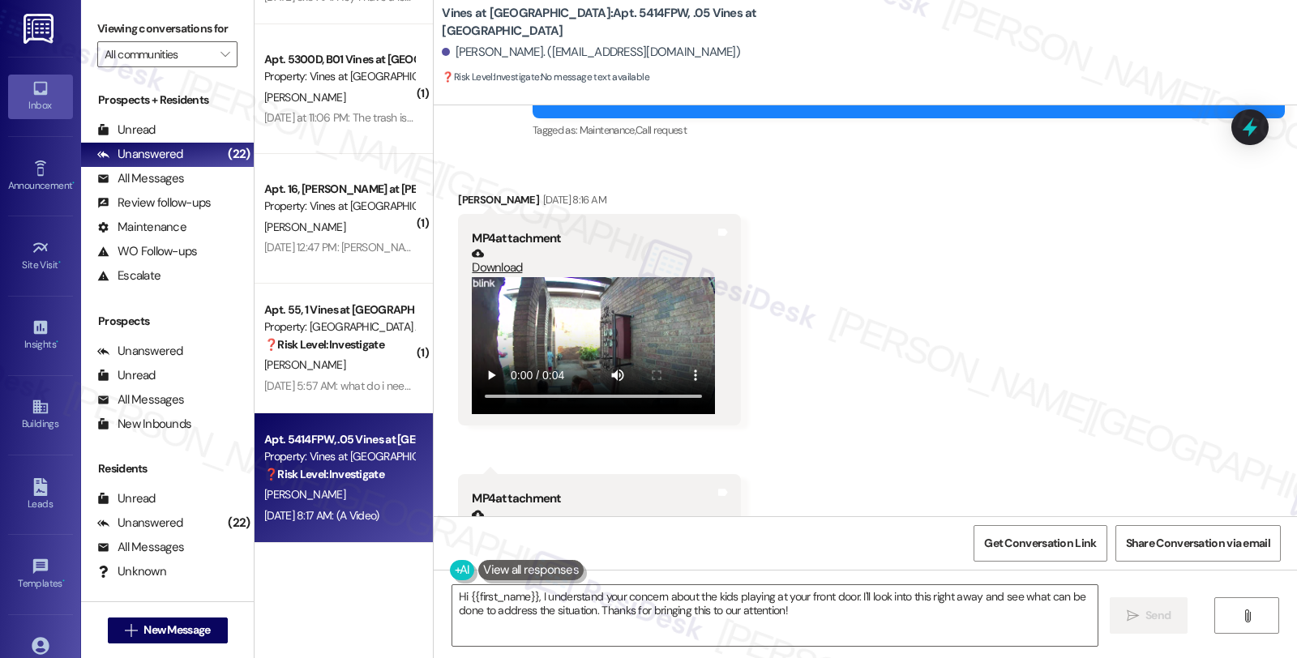
scroll to position [45010, 0]
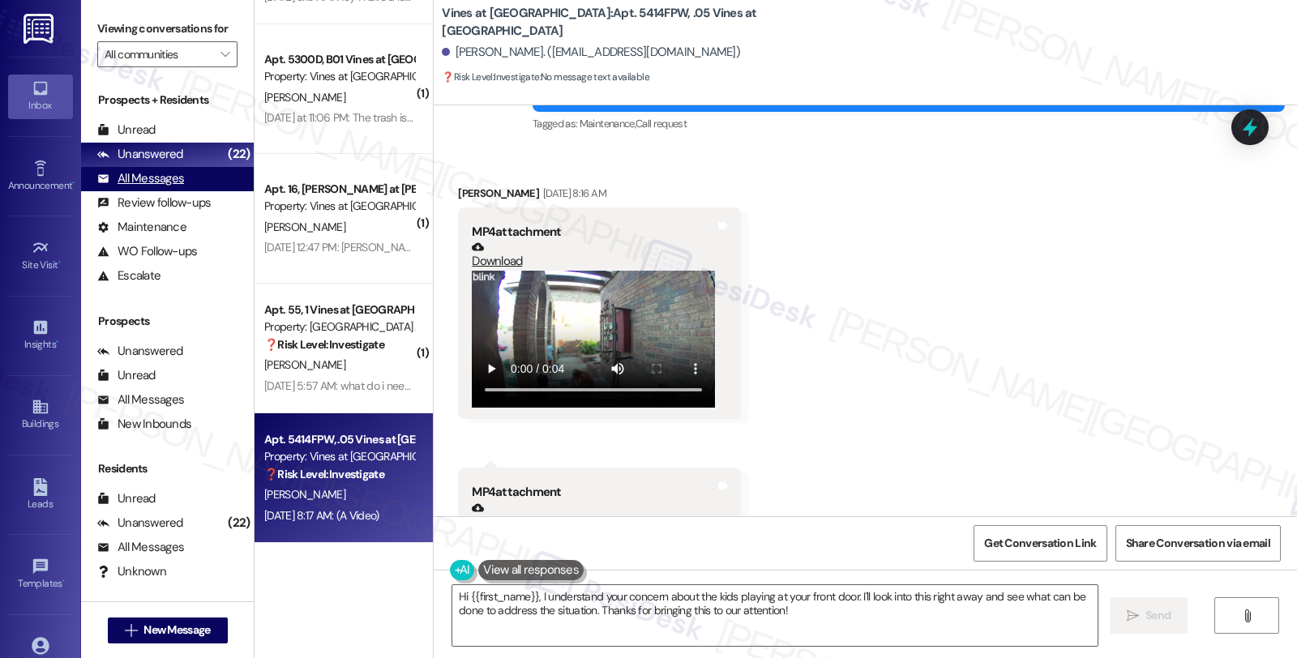
click at [187, 191] on div "All Messages (undefined)" at bounding box center [167, 179] width 173 height 24
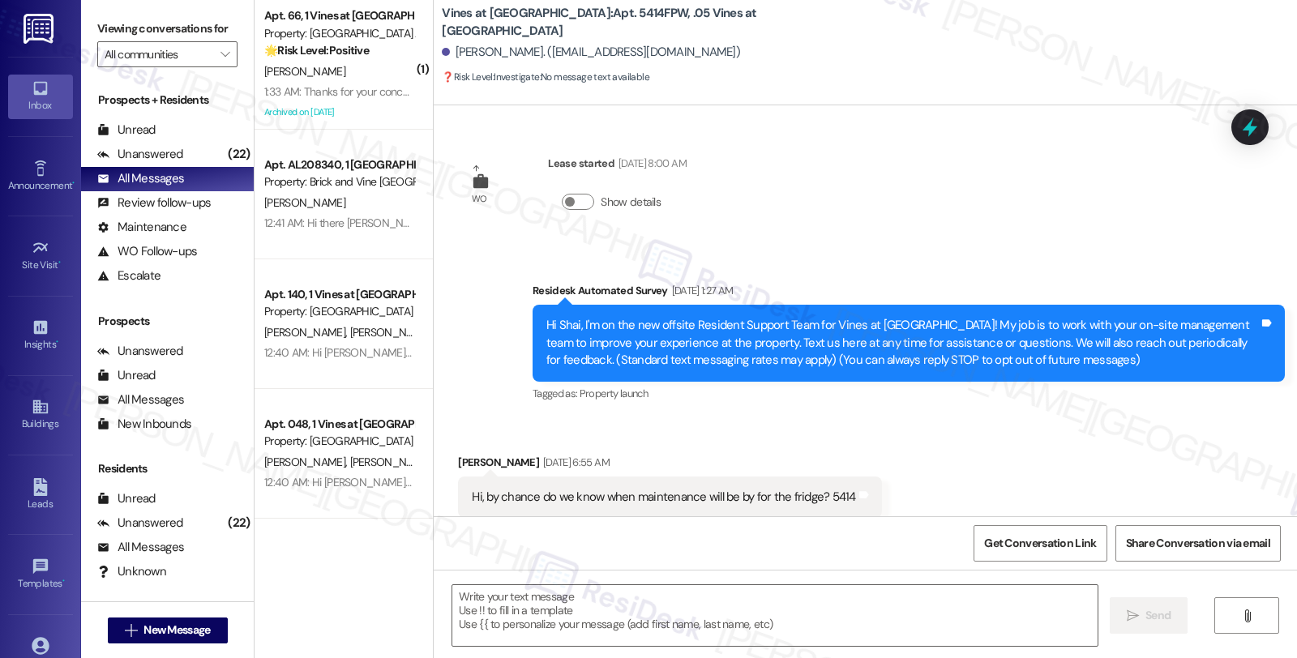
click at [349, 77] on div "[PERSON_NAME]" at bounding box center [339, 72] width 153 height 20
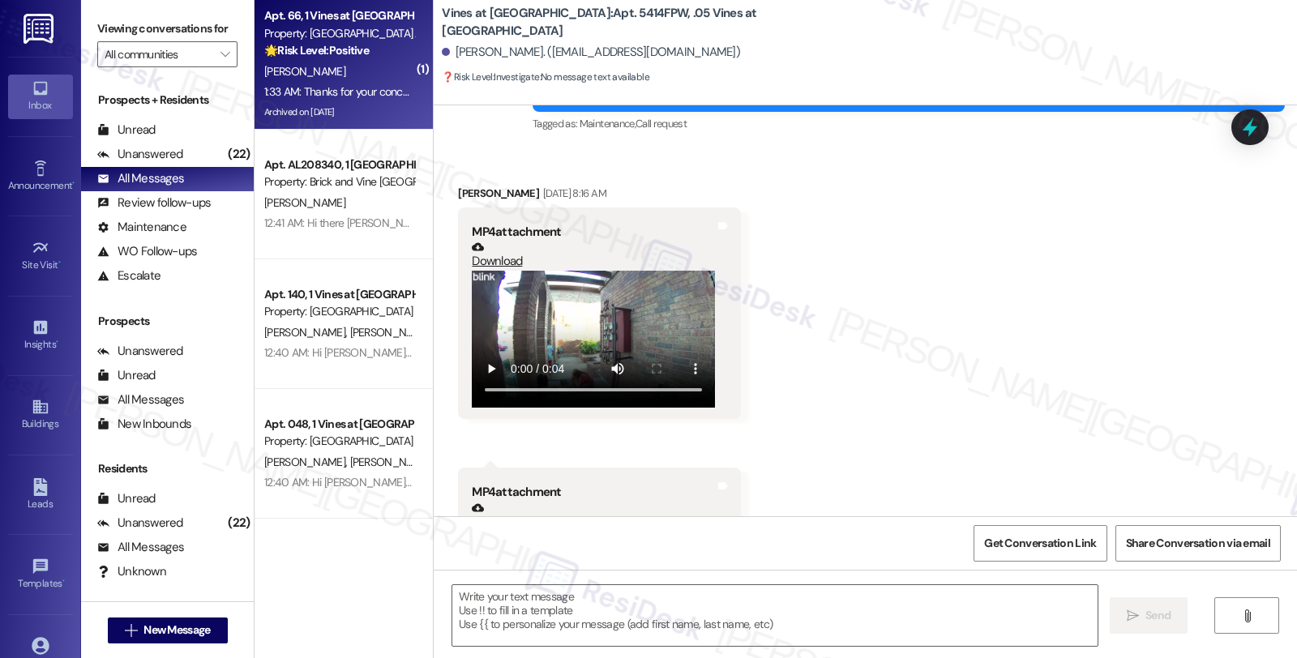
type textarea "Fetching suggested responses. Please feel free to read through the conversation…"
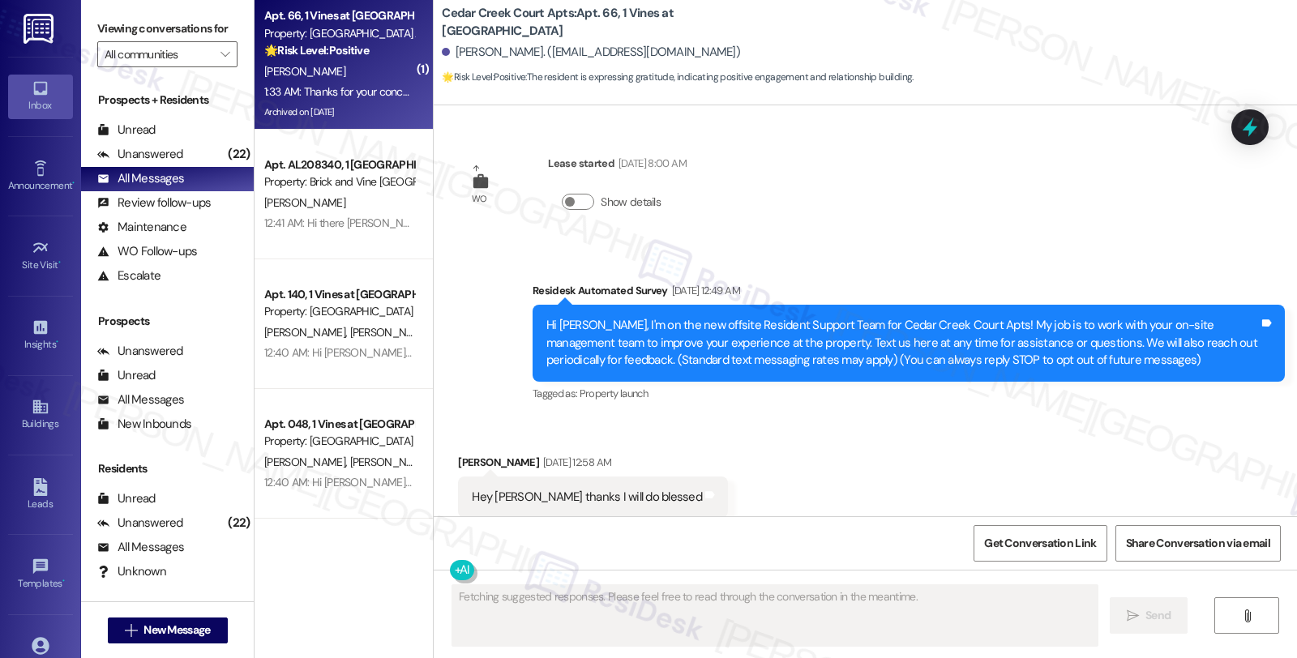
scroll to position [35309, 0]
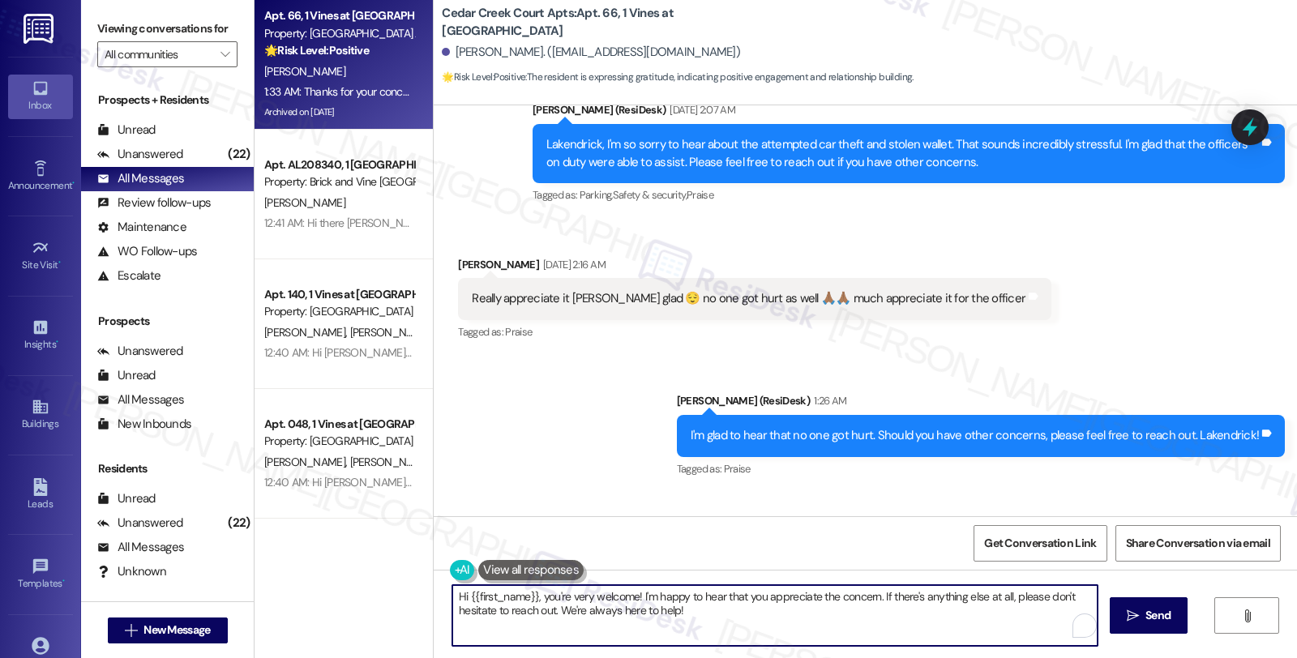
drag, startPoint x: 704, startPoint y: 621, endPoint x: 416, endPoint y: 556, distance: 295.1
click at [416, 556] on div "Apt. 66, 1 Vines at Cedar Creek Court Property: Cedar Creek Court Apts 🌟 Risk L…" at bounding box center [776, 329] width 1043 height 658
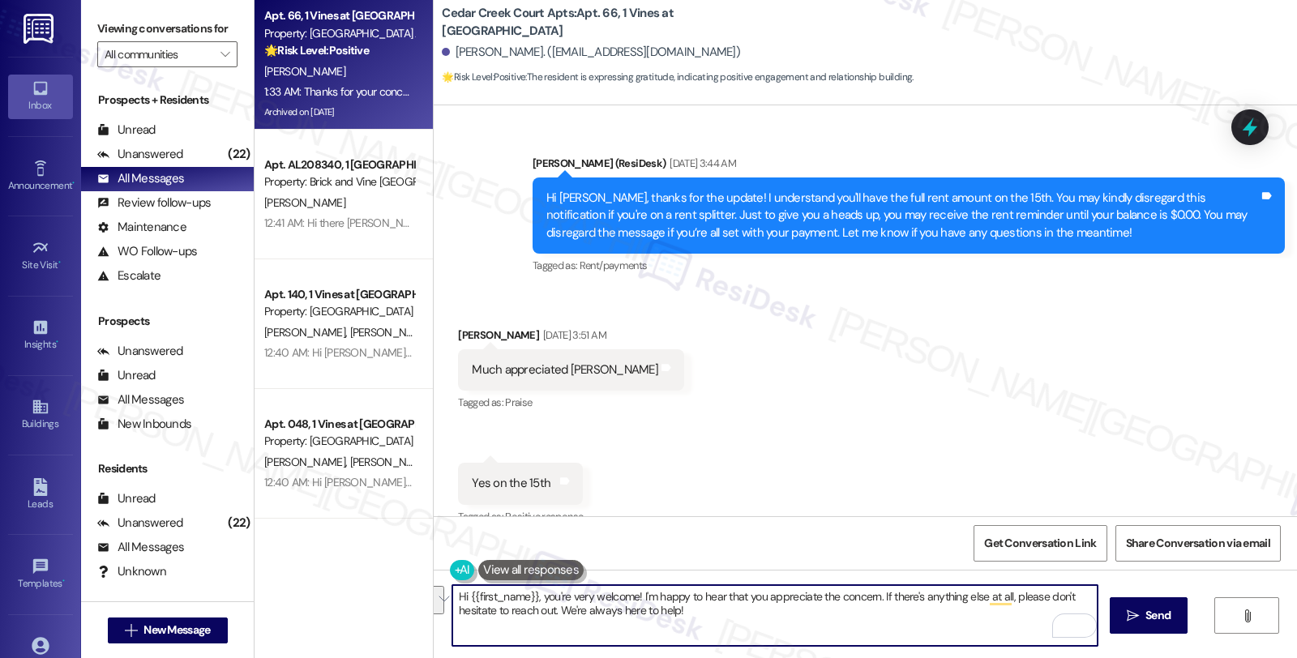
scroll to position [32876, 0]
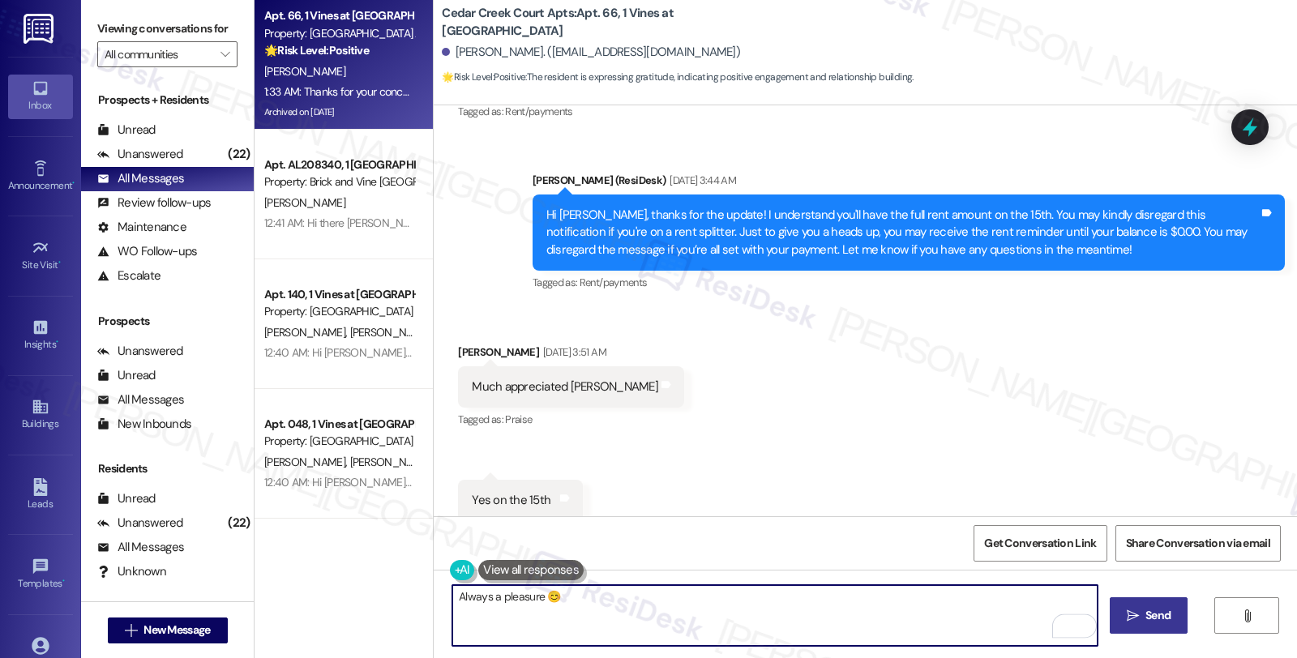
type textarea "Always a pleasure 😊"
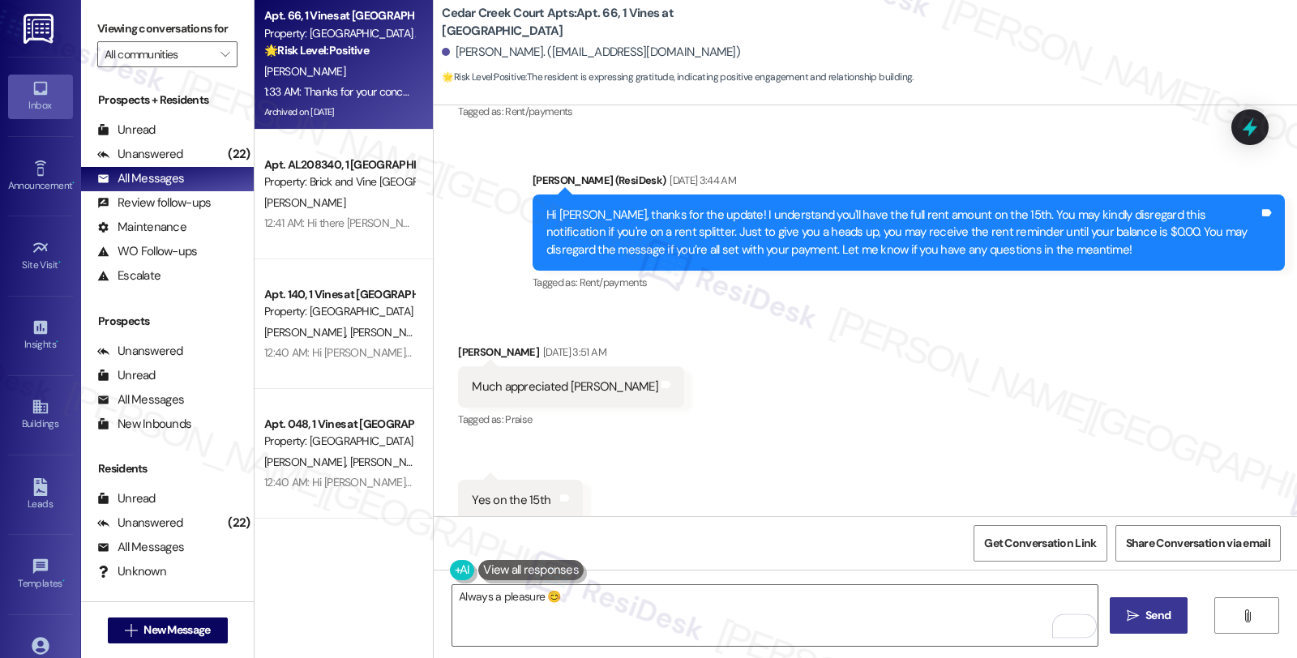
click at [1130, 604] on button " Send" at bounding box center [1149, 616] width 79 height 36
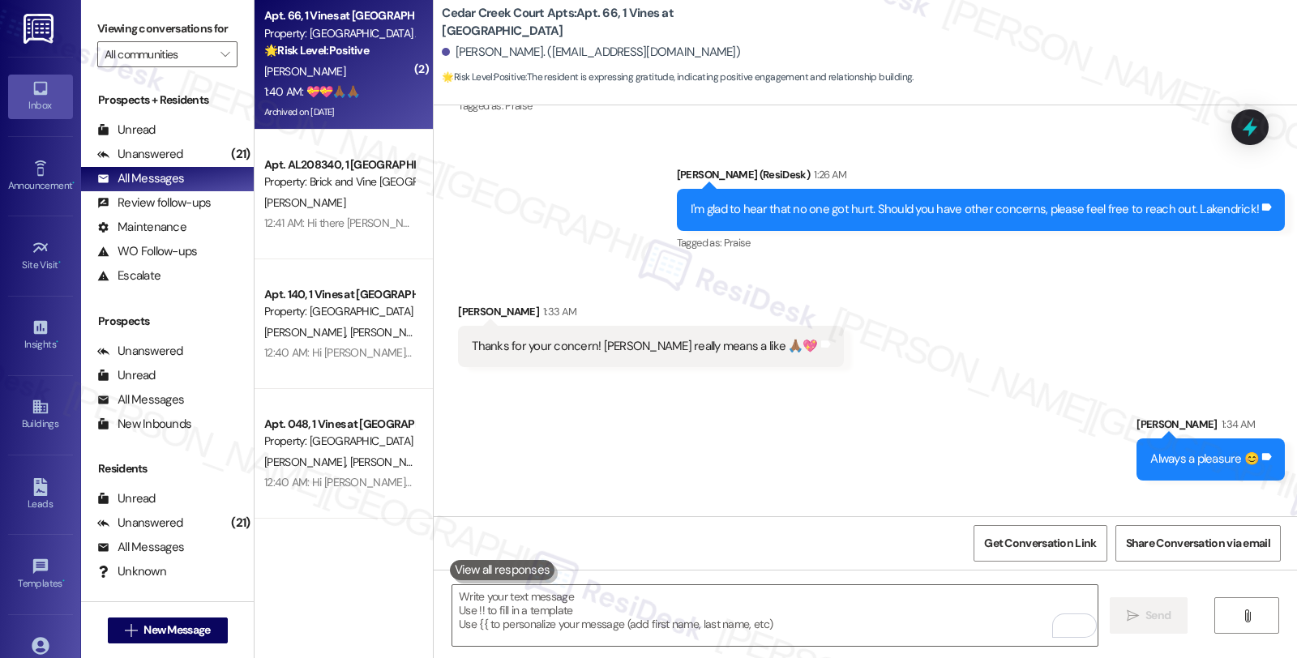
scroll to position [35647, 0]
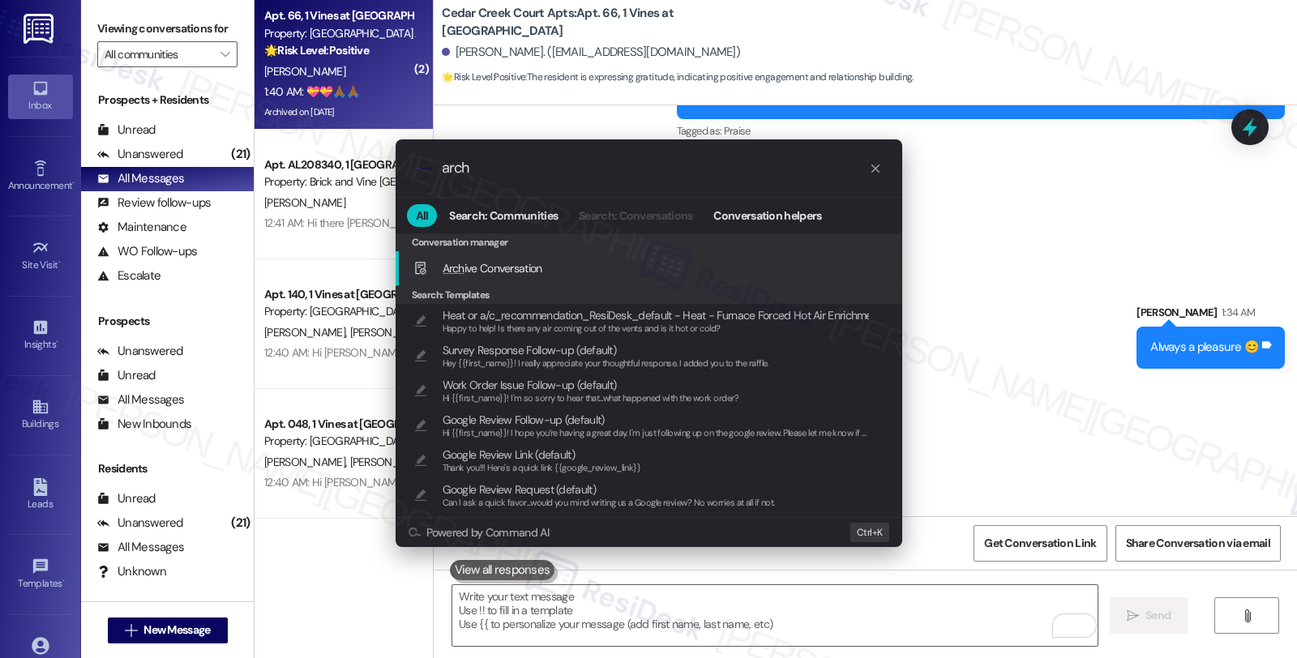
type input "arch"
click at [521, 268] on span "Arch ive Conversation" at bounding box center [493, 268] width 100 height 15
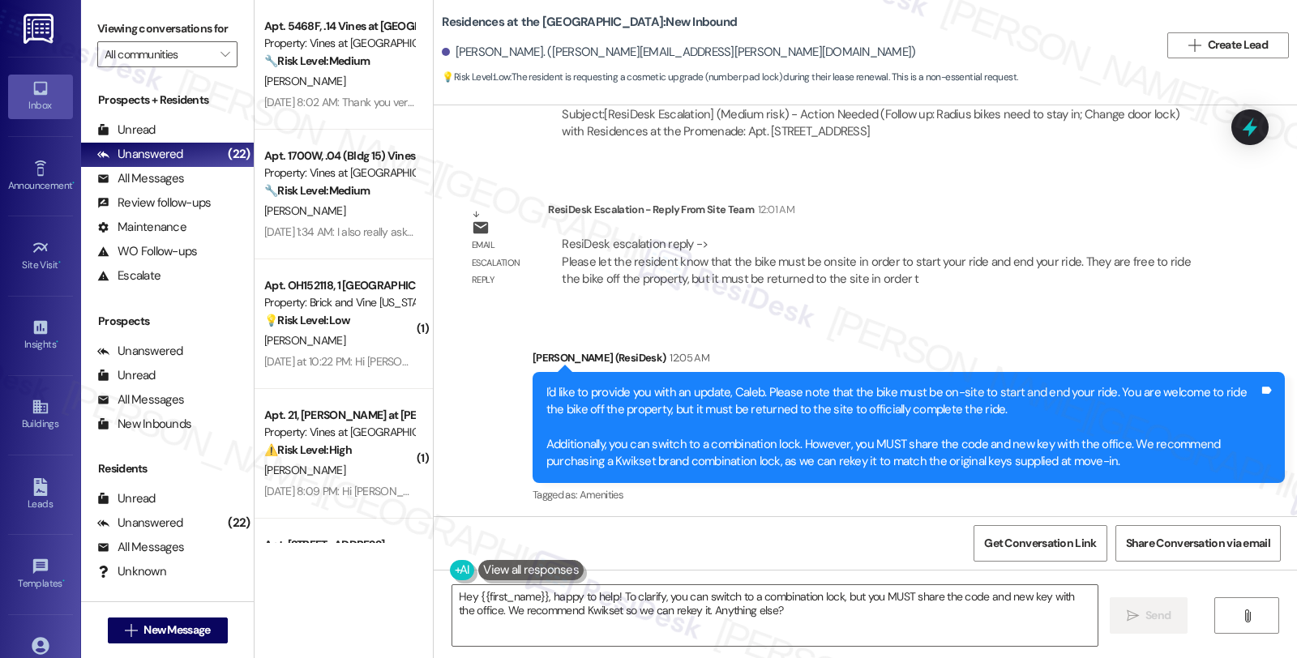
scroll to position [1829, 0]
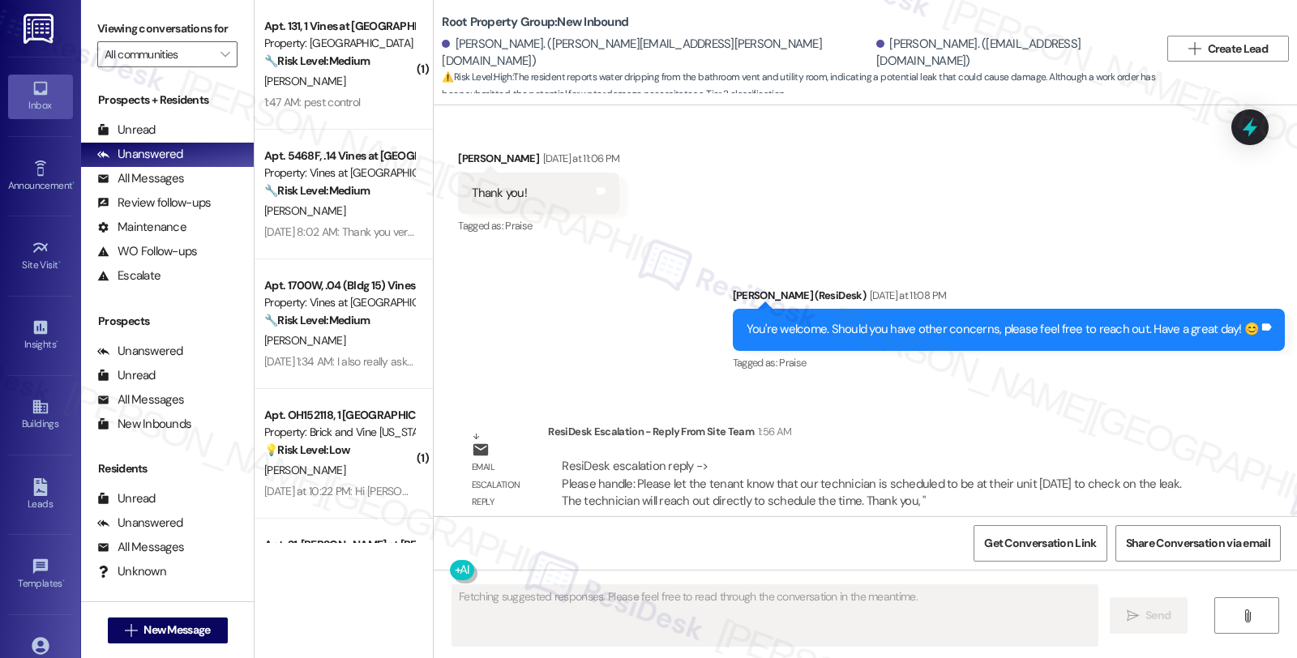
scroll to position [2053, 0]
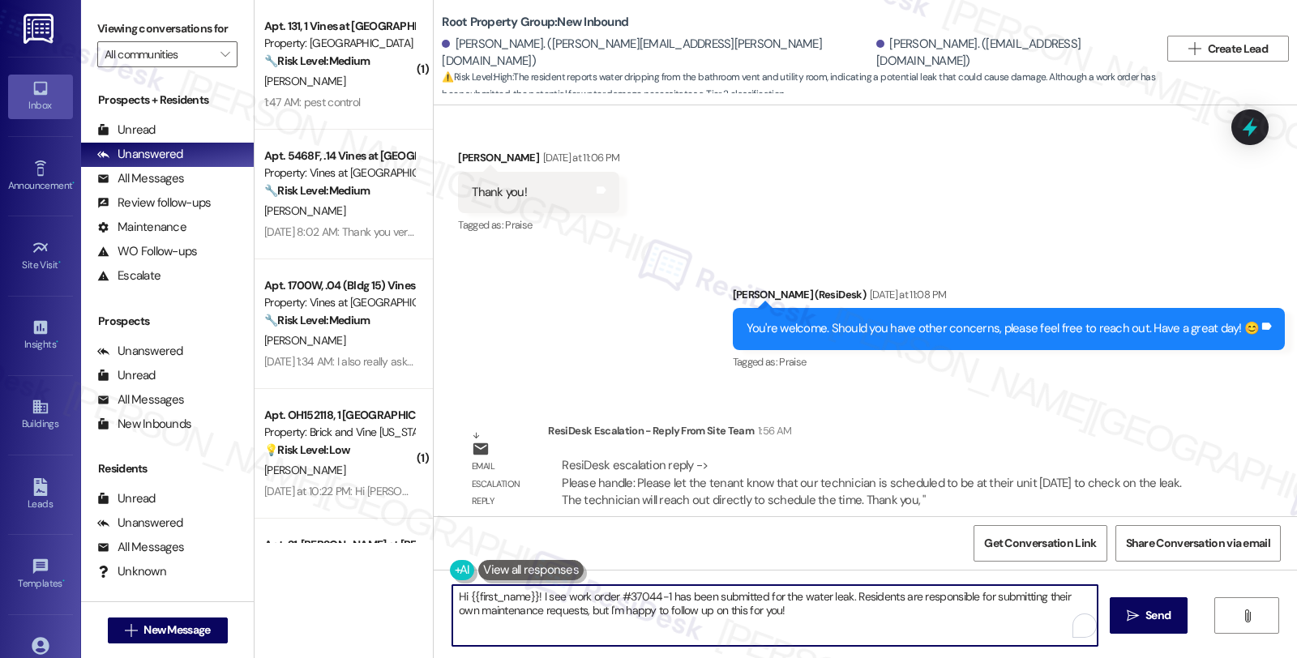
drag, startPoint x: 415, startPoint y: 560, endPoint x: 390, endPoint y: 560, distance: 25.2
click at [390, 560] on div "( 1 ) Apt. 131, 1 Vines at Cedar Creek Townhomes Property: Cedar Creek Townhome…" at bounding box center [776, 329] width 1043 height 658
paste textarea "Please let the tenant know that our technician is scheduled to be at their unit…"
click at [466, 149] on div "Michael Stemmler Yesterday at 11:06 PM" at bounding box center [538, 160] width 161 height 23
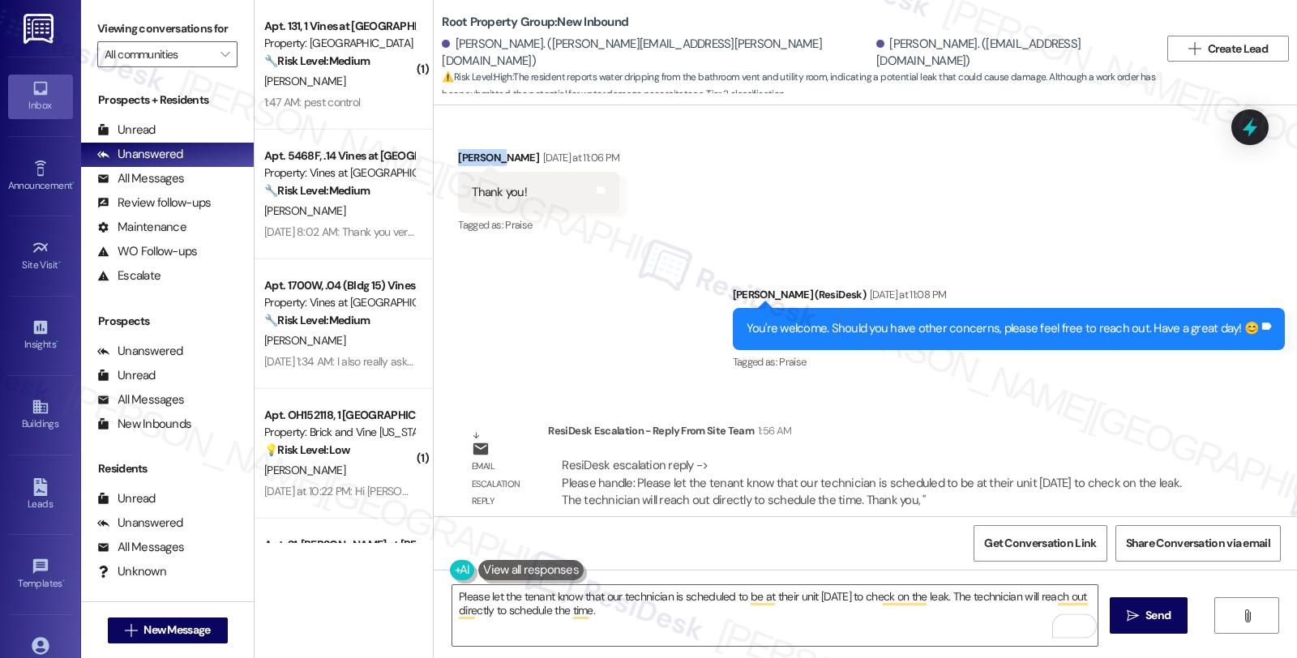
click at [466, 149] on div "Michael Stemmler Yesterday at 11:06 PM" at bounding box center [538, 160] width 161 height 23
copy div "Michael"
click at [452, 600] on textarea "Please let the tenant know that our technician is scheduled to be at their unit…" at bounding box center [775, 615] width 646 height 61
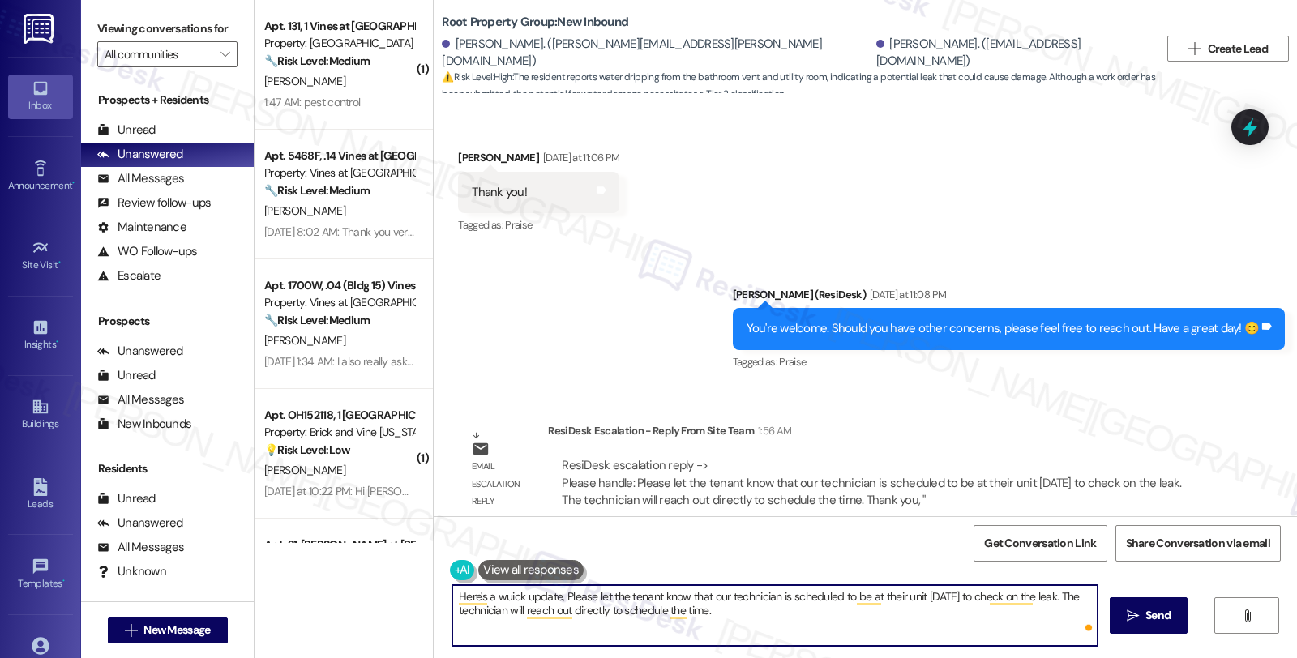
paste textarea "Michael"
click at [594, 594] on textarea "Here's a quick update, Michael. Please let the tenant know that our technician …" at bounding box center [775, 615] width 646 height 61
click at [860, 598] on textarea "Here's a quick update, Michael. We want you toknow that Please let the tenant k…" at bounding box center [775, 615] width 646 height 61
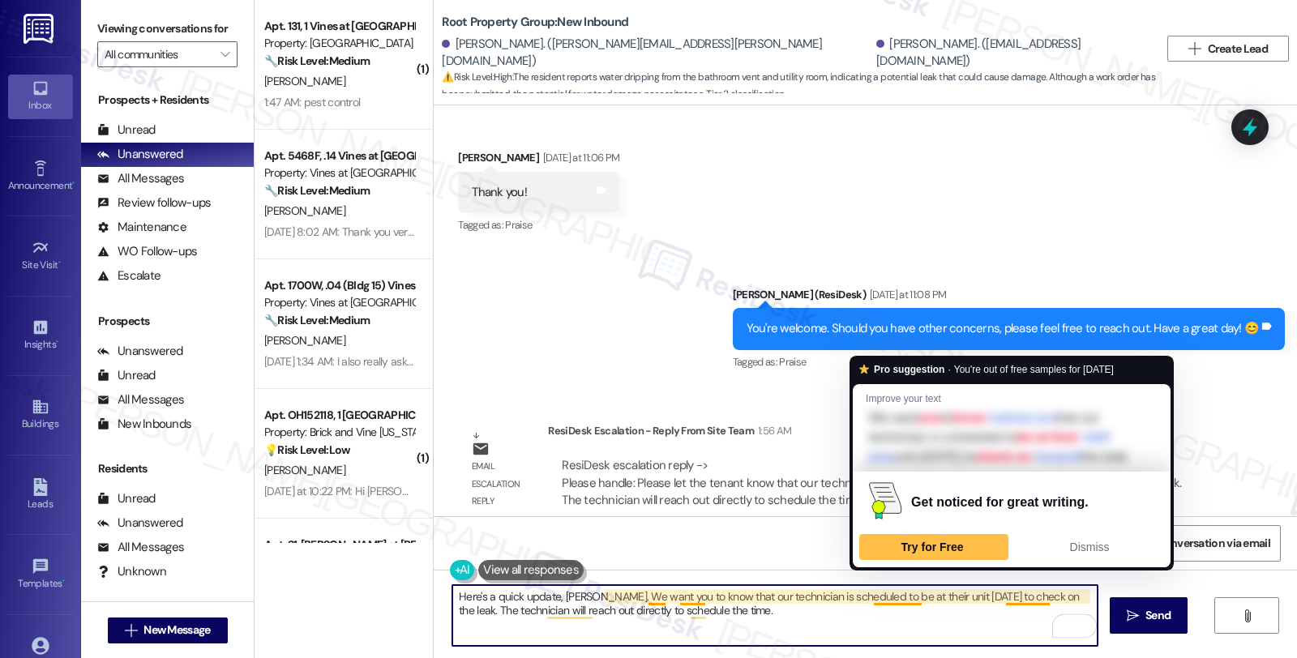
click at [894, 595] on textarea "Here's a quick update, Michael. We want you to know that our technician is sche…" at bounding box center [775, 615] width 646 height 61
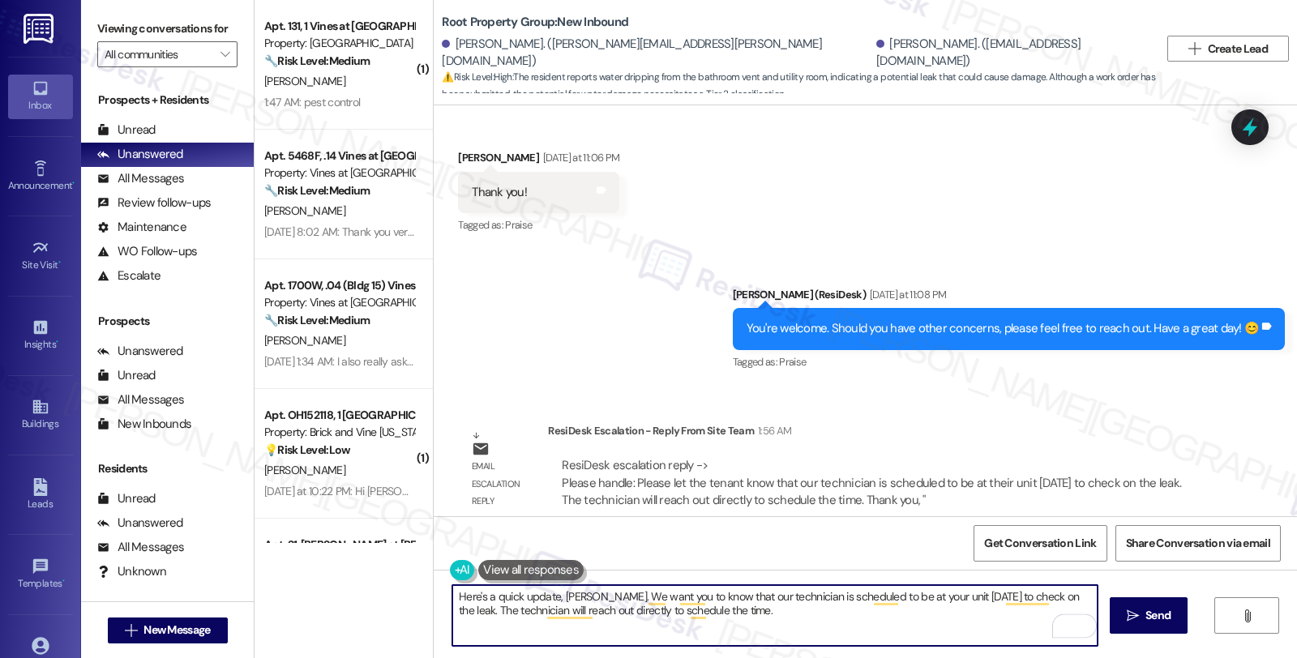
click at [922, 598] on textarea "Here's a quick update, Michael. We want you to know that our technician is sche…" at bounding box center [775, 615] width 646 height 61
click at [631, 611] on textarea "Here's a quick update, Michael. We want you to know that our technician is sche…" at bounding box center [775, 615] width 646 height 61
type textarea "Here's a quick update, Michael. We want you to know that our technician is sche…"
click at [770, 603] on textarea "Here's a quick update, Michael. We want you to know that our technician is sche…" at bounding box center [775, 615] width 646 height 61
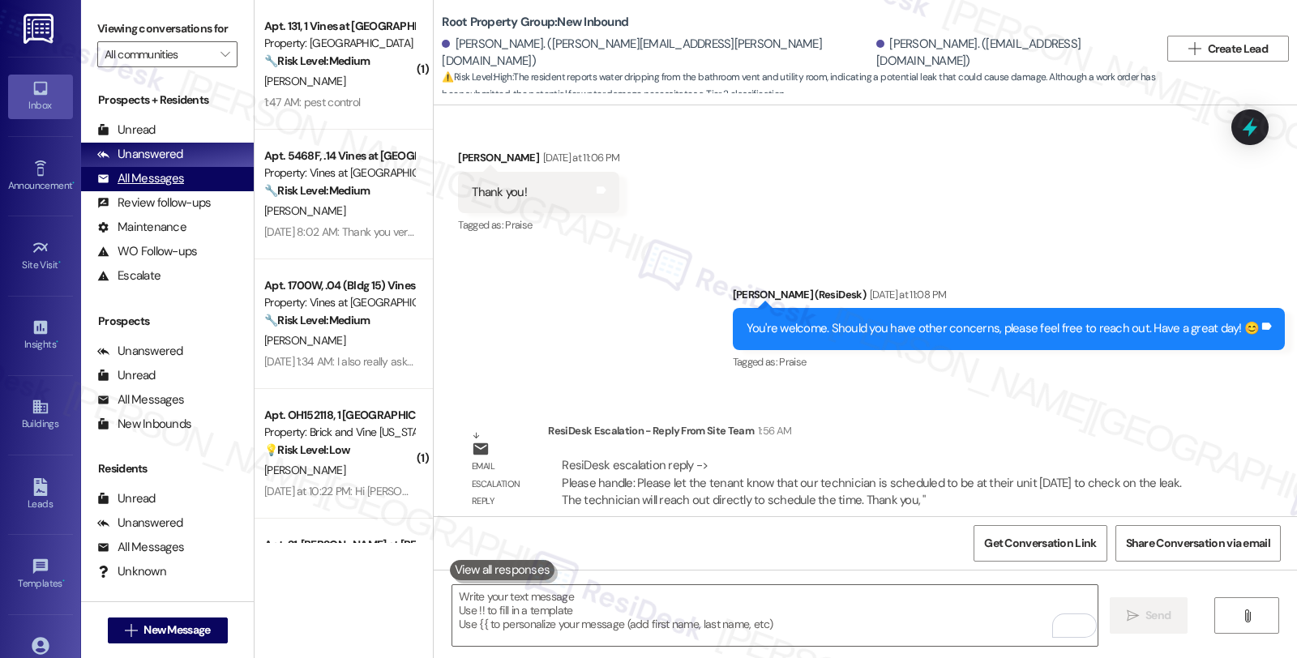
click at [174, 187] on div "All Messages" at bounding box center [140, 178] width 87 height 17
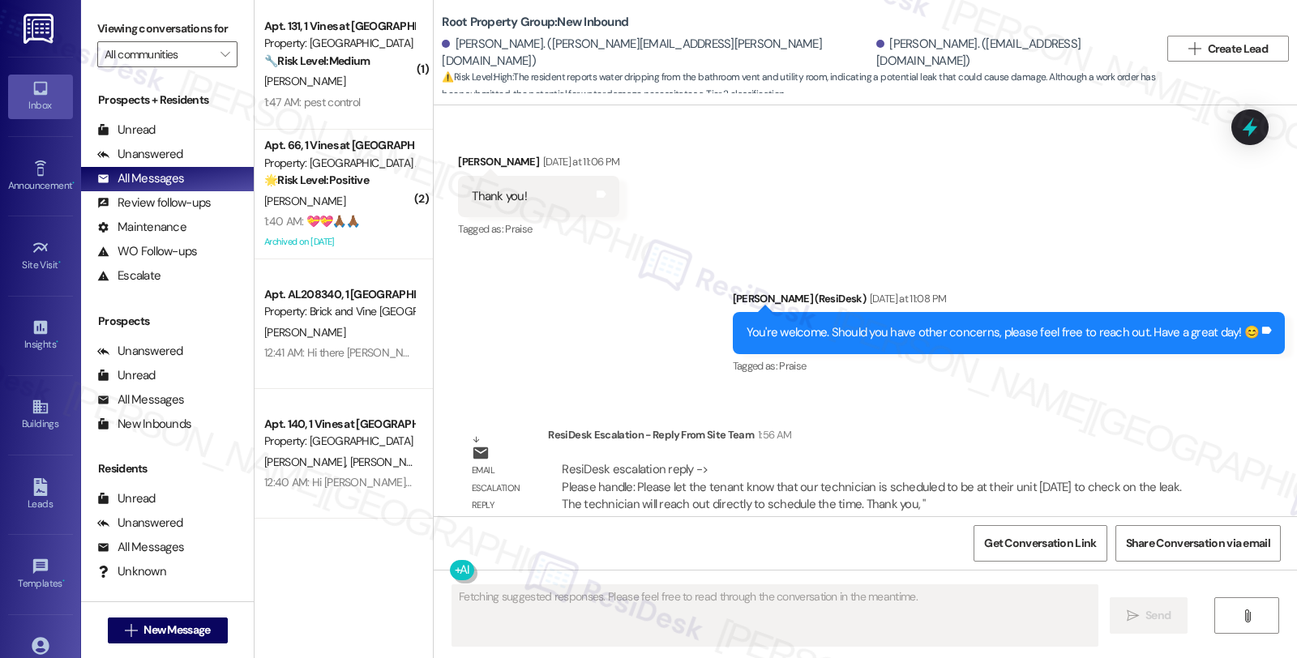
scroll to position [2207, 0]
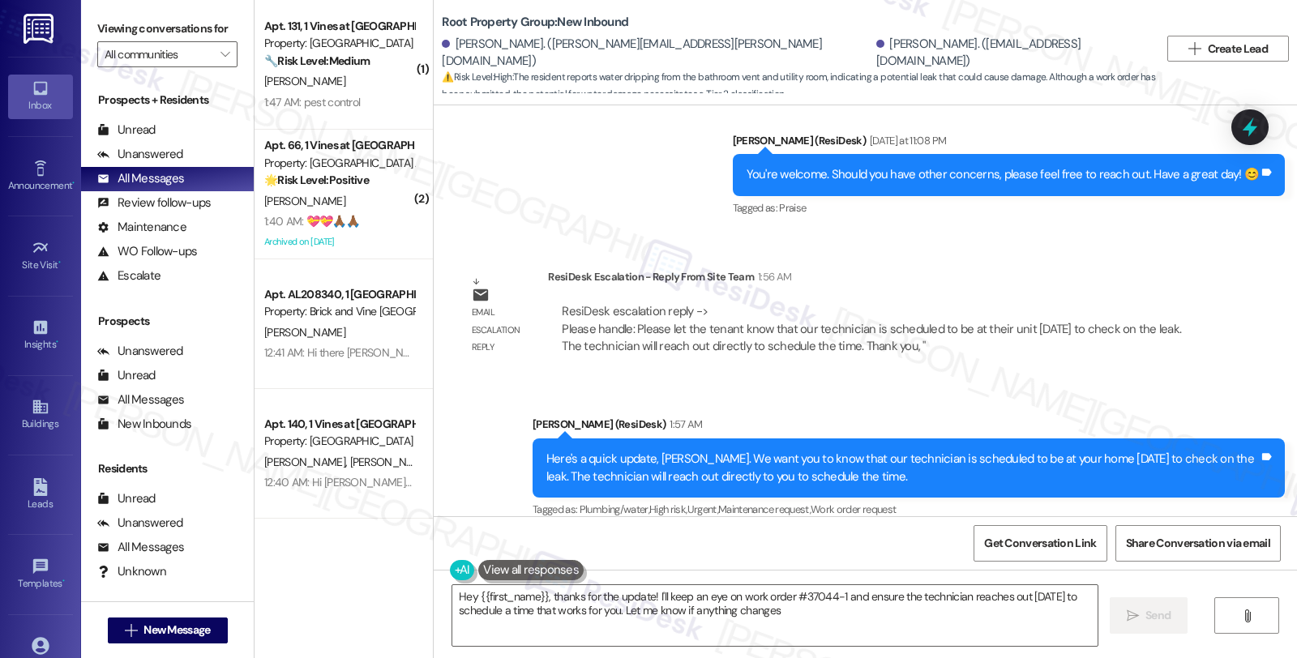
type textarea "Hey {{first_name}}, thanks for the update! I'll keep an eye on work order #3704…"
click at [1180, 303] on div "ResiDesk escalation reply -> Please handle: Please let the tenant know that our…" at bounding box center [879, 329] width 638 height 52
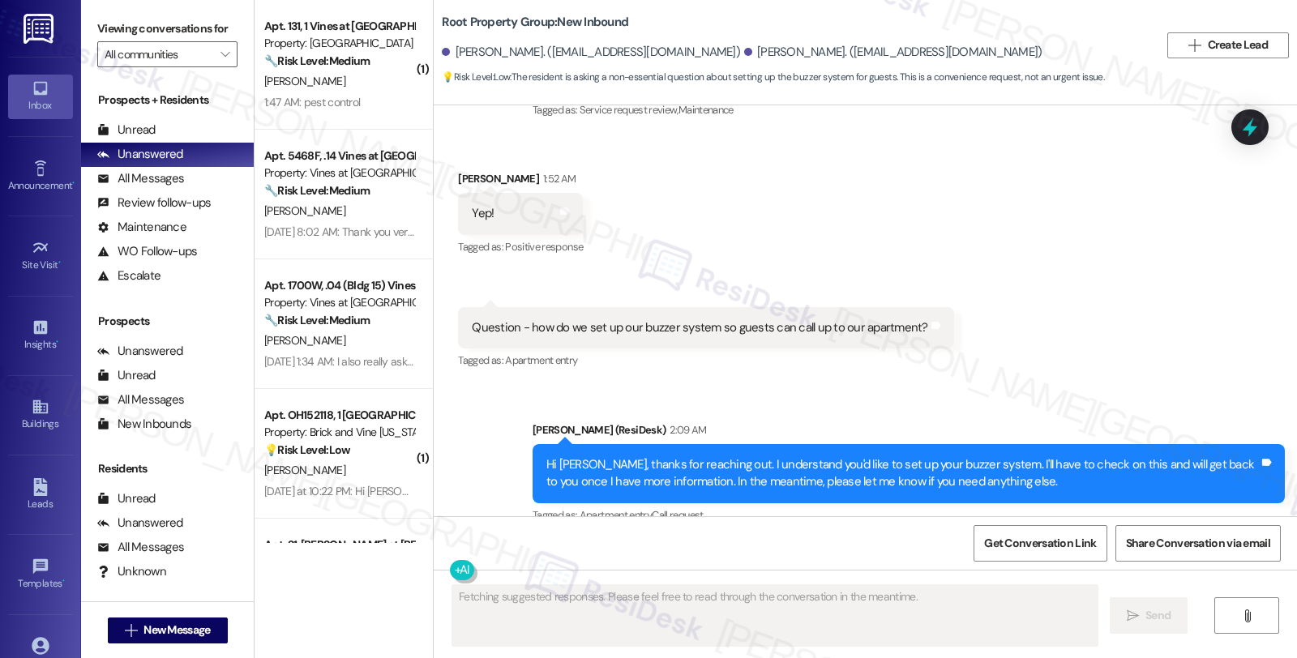
scroll to position [2305, 0]
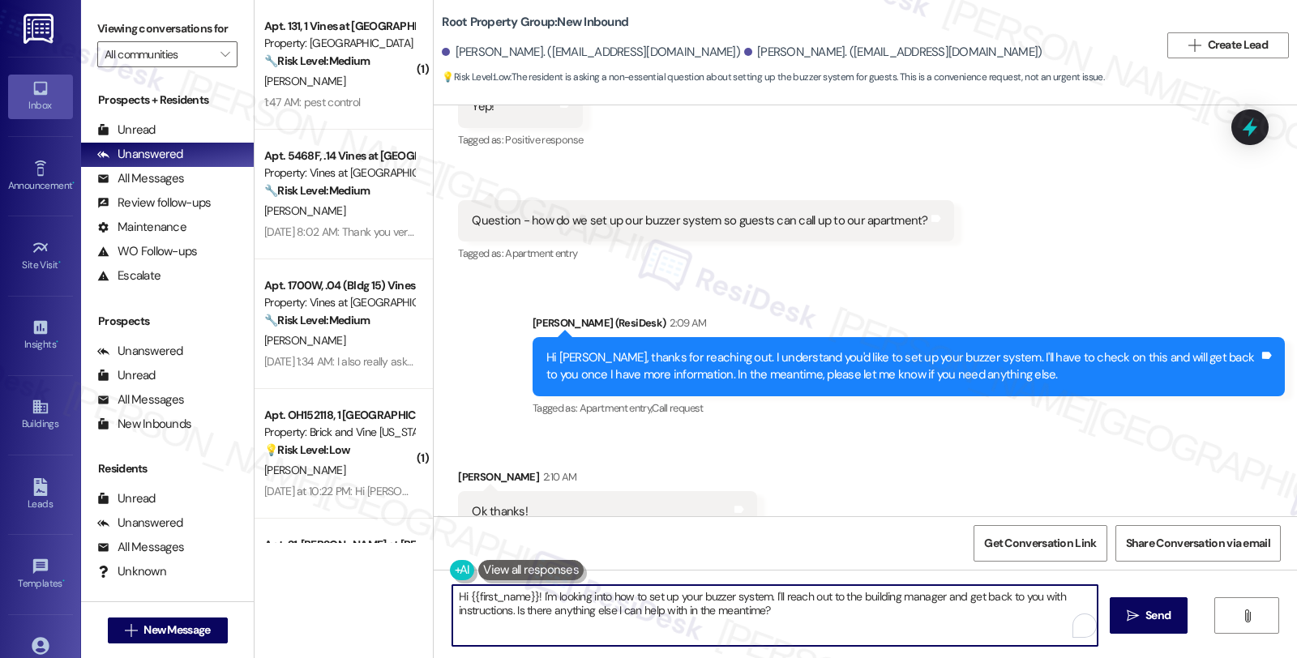
drag, startPoint x: 441, startPoint y: 551, endPoint x: 405, endPoint y: 550, distance: 35.7
click at [405, 550] on div "( 1 ) Apt. 131, 1 Vines at Cedar Creek Townhomes Property: Cedar Creek Townhome…" at bounding box center [776, 329] width 1043 height 658
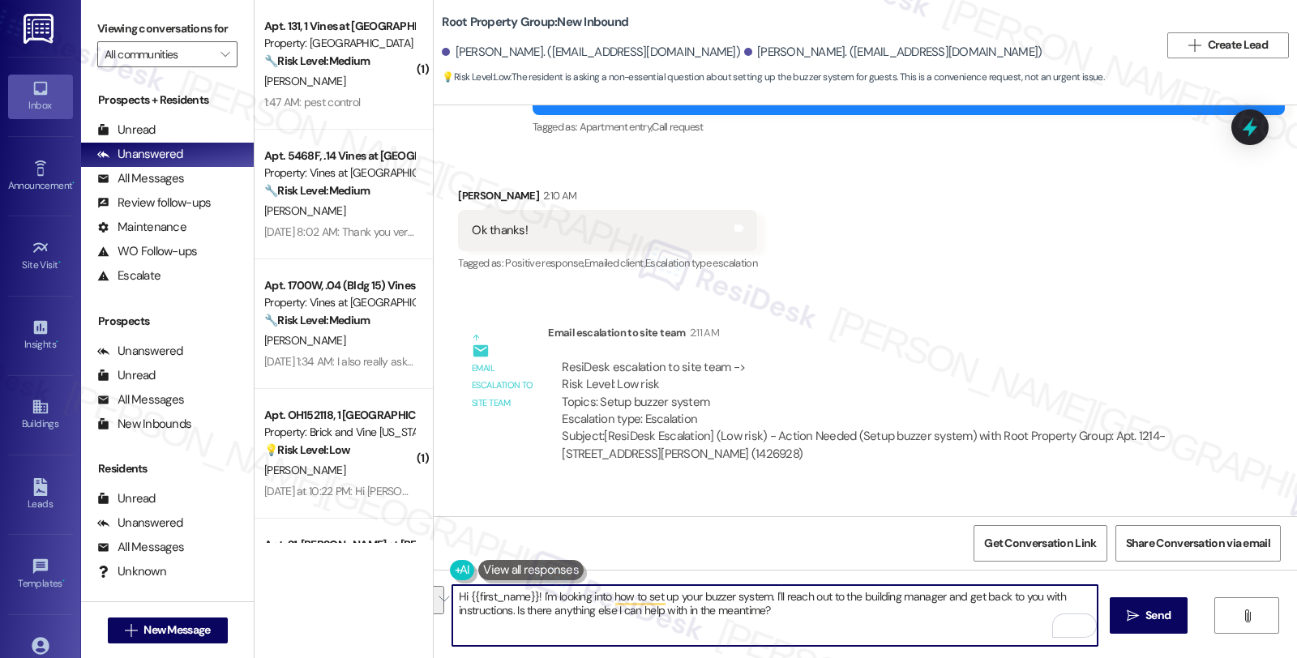
scroll to position [2790, 0]
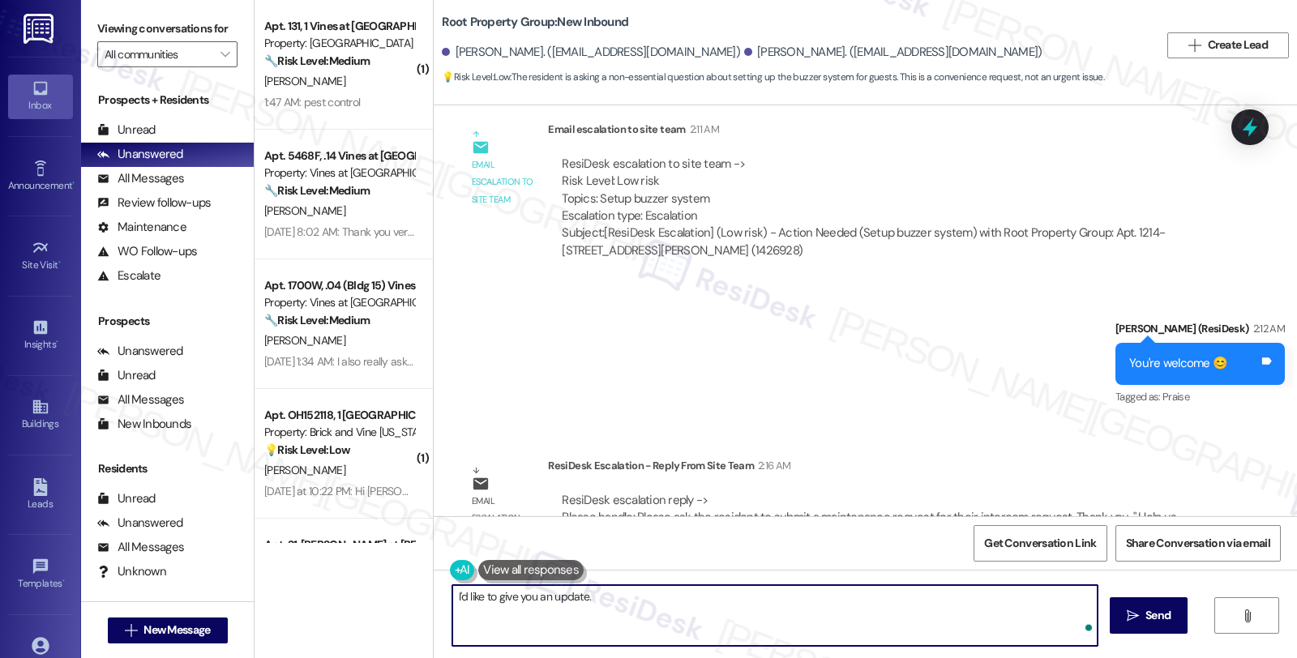
paste textarea "Please ask the resident to submit a maintenance request for their intercom requ…"
click at [582, 596] on textarea "I'd like to give you an update. Please ask the resident to submit a maintenance…" at bounding box center [775, 615] width 646 height 61
click at [746, 598] on textarea "I'd like to give you an update. You may Please ask the resident to submit a mai…" at bounding box center [775, 615] width 646 height 61
click at [800, 594] on textarea "I'd like to give you an update. You may submit a maintenance request for their …" at bounding box center [775, 615] width 646 height 61
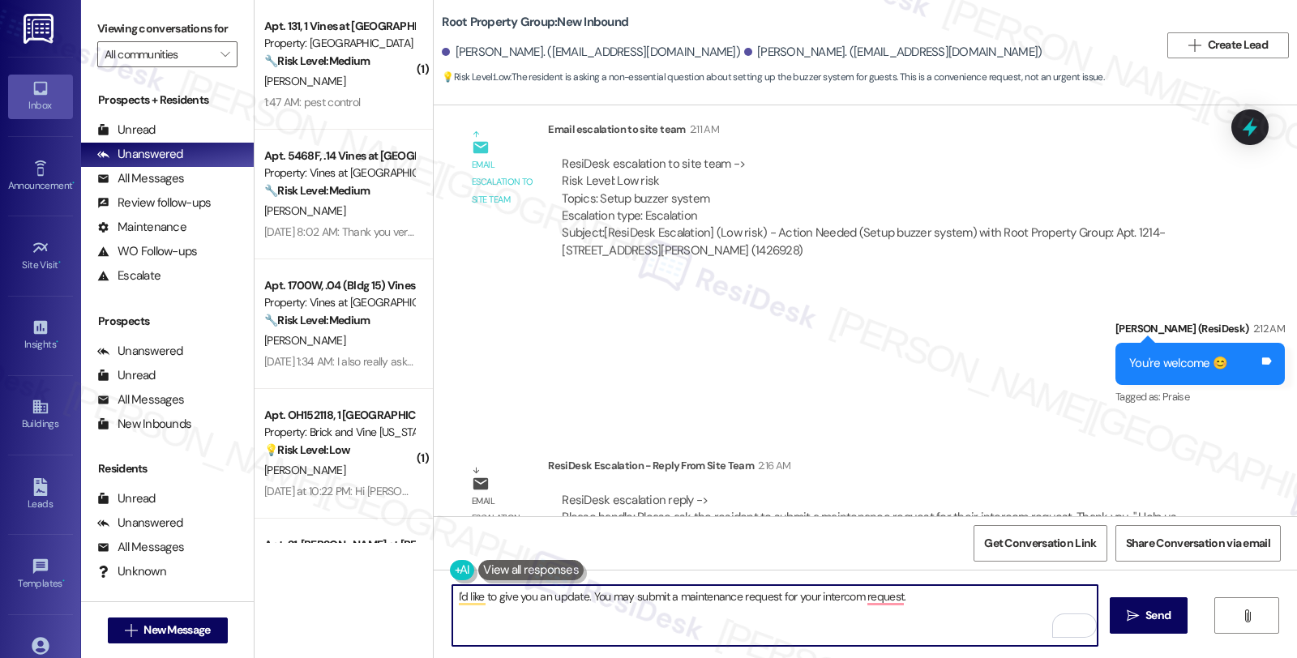
click at [935, 606] on textarea "I'd like to give you an update. You may submit a maintenance request for your i…" at bounding box center [775, 615] width 646 height 61
drag, startPoint x: 670, startPoint y: 598, endPoint x: 769, endPoint y: 598, distance: 98.9
click at [769, 598] on textarea "I'd like to give you an update. You may submit a maintenance request for your i…" at bounding box center [775, 615] width 646 height 61
click at [851, 594] on textarea "I'd like to give you an update. You may submit a work order for your intercom r…" at bounding box center [775, 615] width 646 height 61
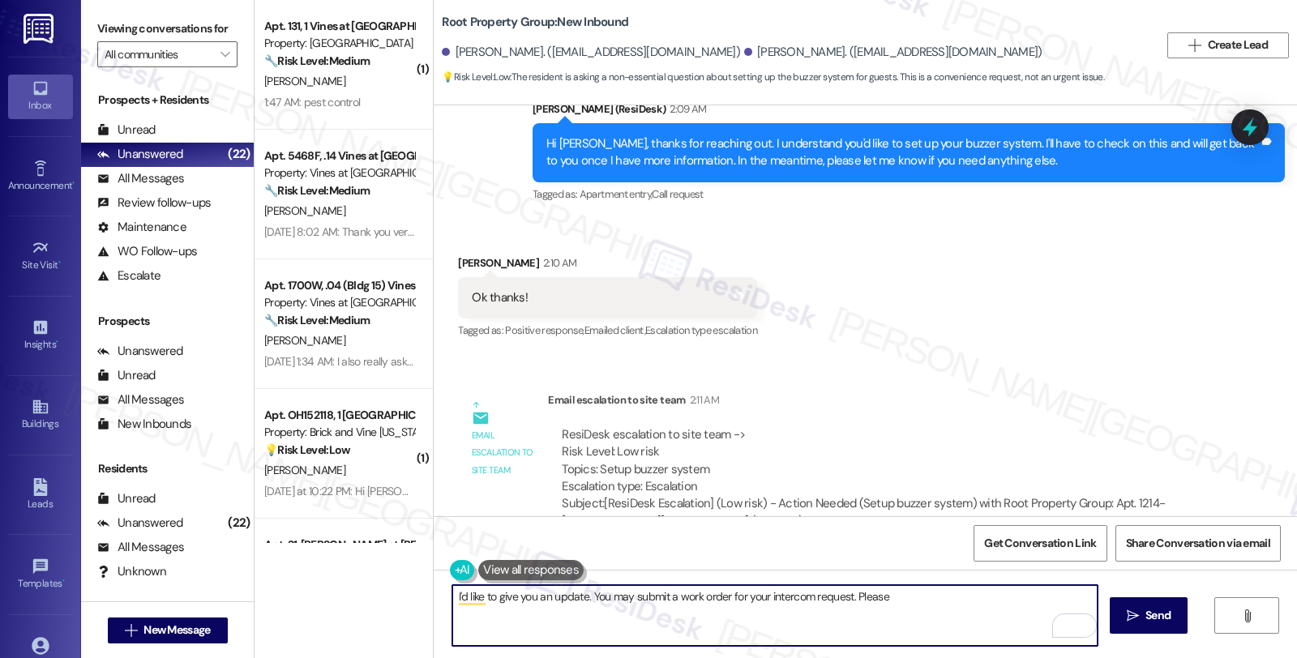
scroll to position [2250, 0]
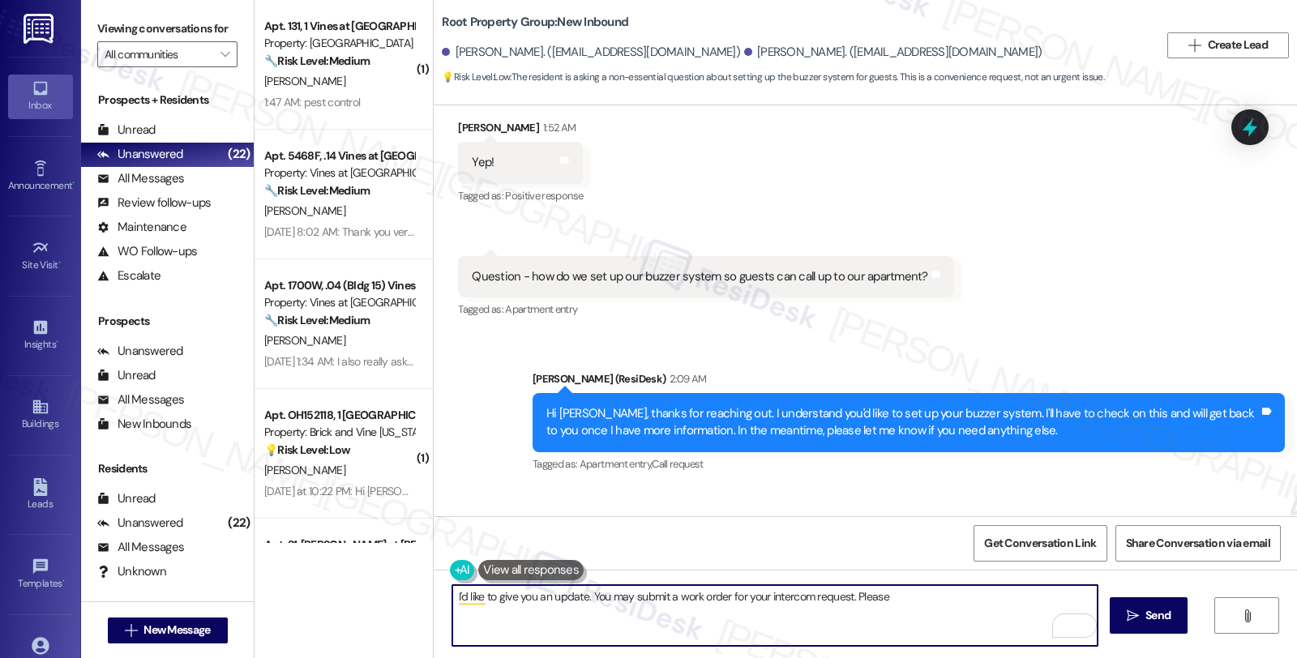
click at [863, 597] on textarea "I'd like to give you an update. You may submit a work order for your intercom r…" at bounding box center [775, 615] width 646 height 61
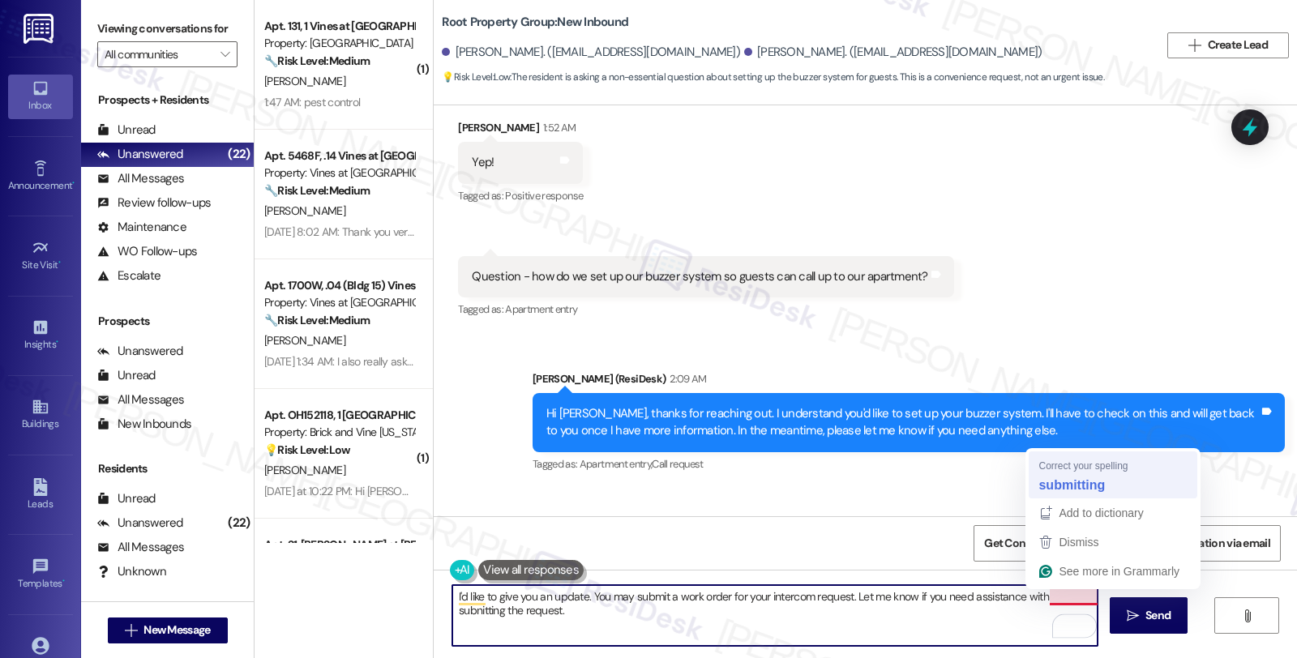
type textarea "I'd like to give you an update. You may submit a work order for your intercom r…"
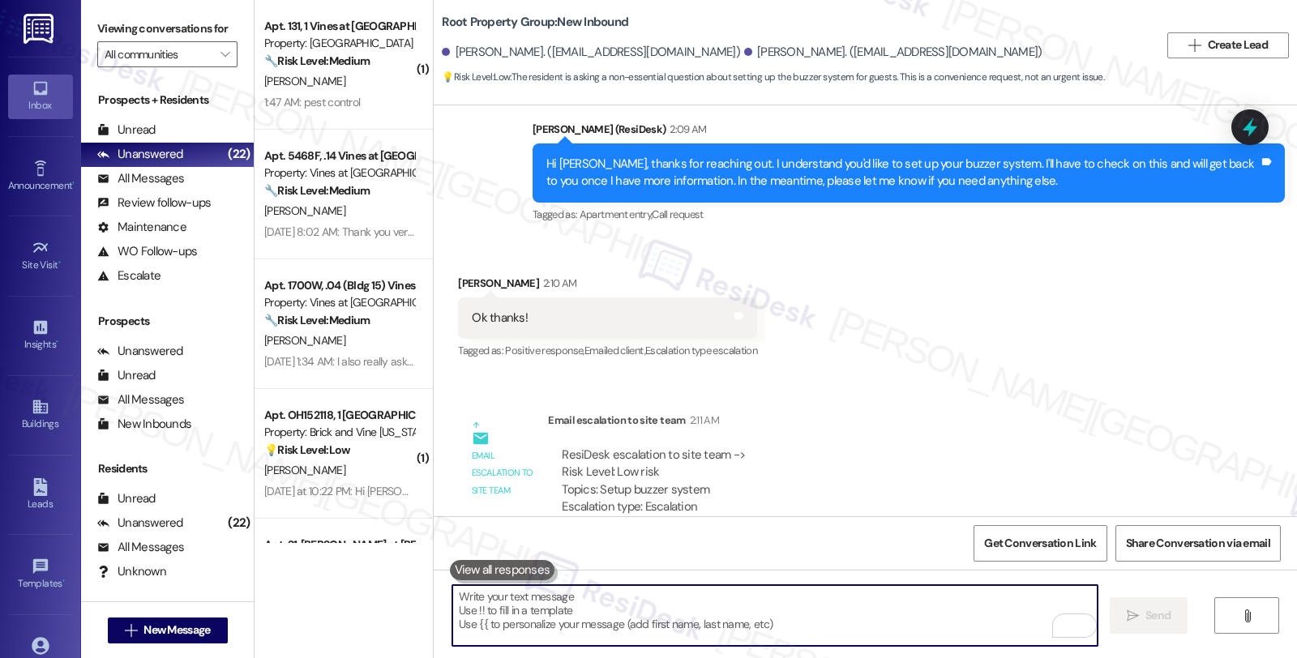
scroll to position [2790, 0]
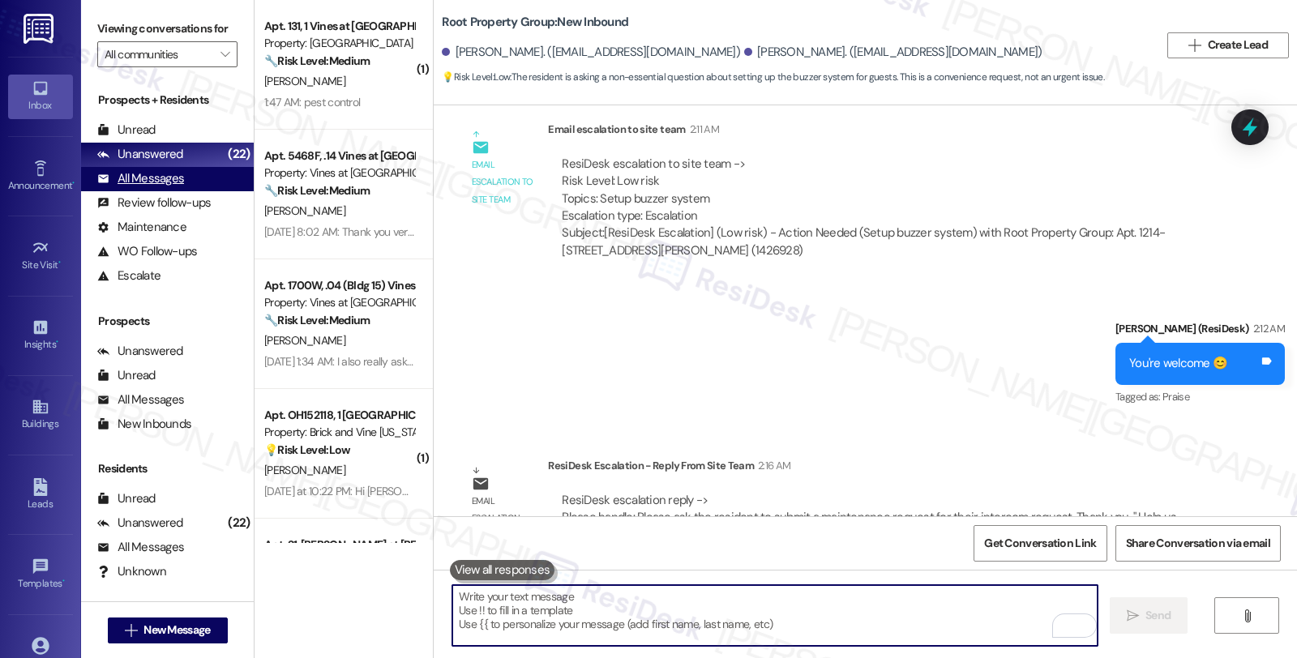
click at [185, 191] on div "All Messages (undefined)" at bounding box center [167, 179] width 173 height 24
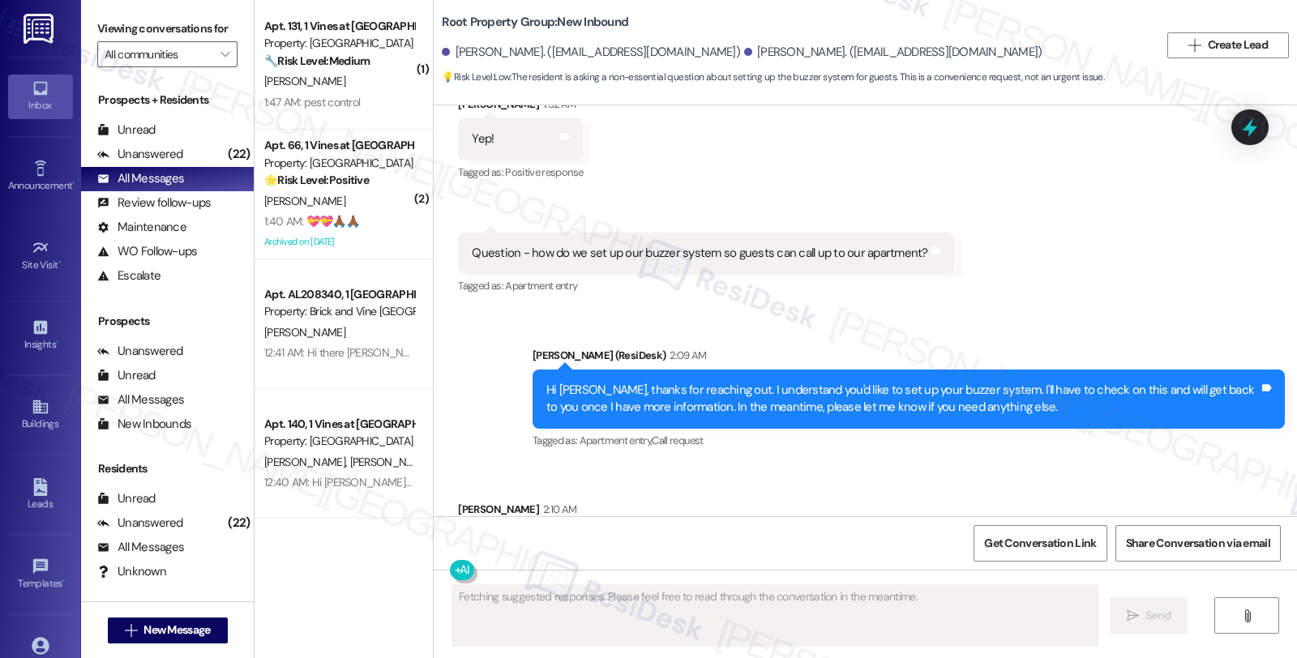
scroll to position [2305, 0]
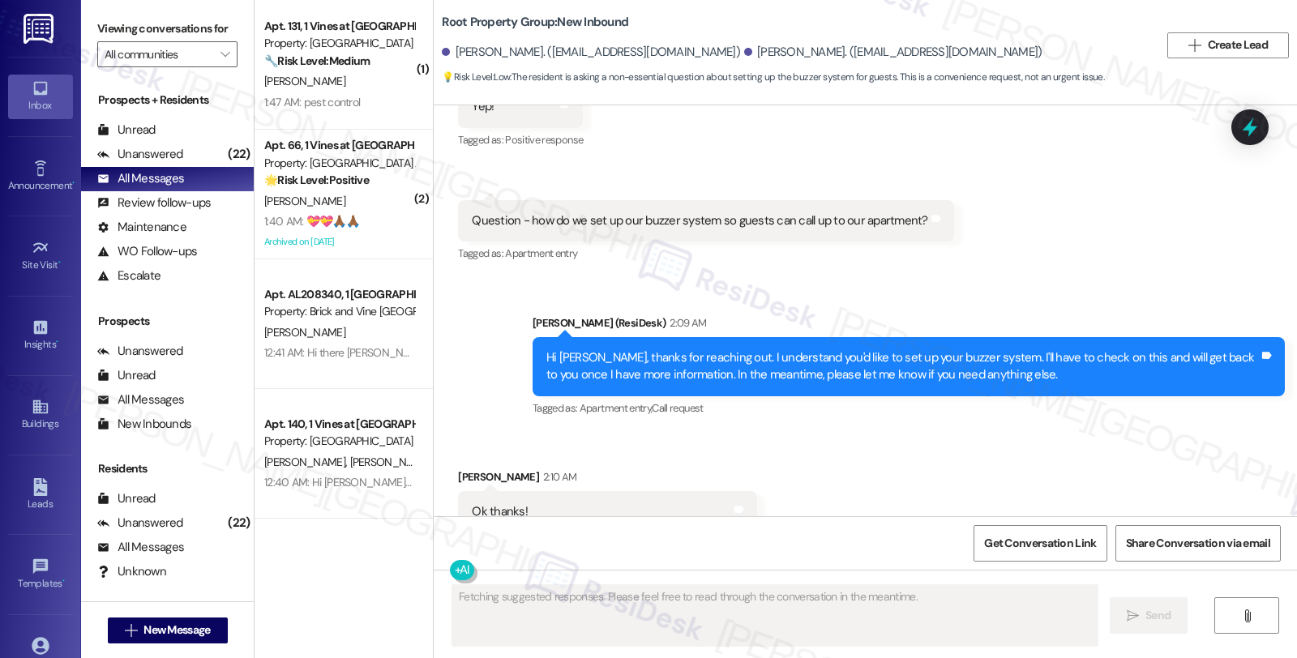
click at [1066, 183] on div "Received via SMS Selina Redford 1:52 AM Yep! Tags and notes Tagged as: Positive…" at bounding box center [866, 152] width 864 height 251
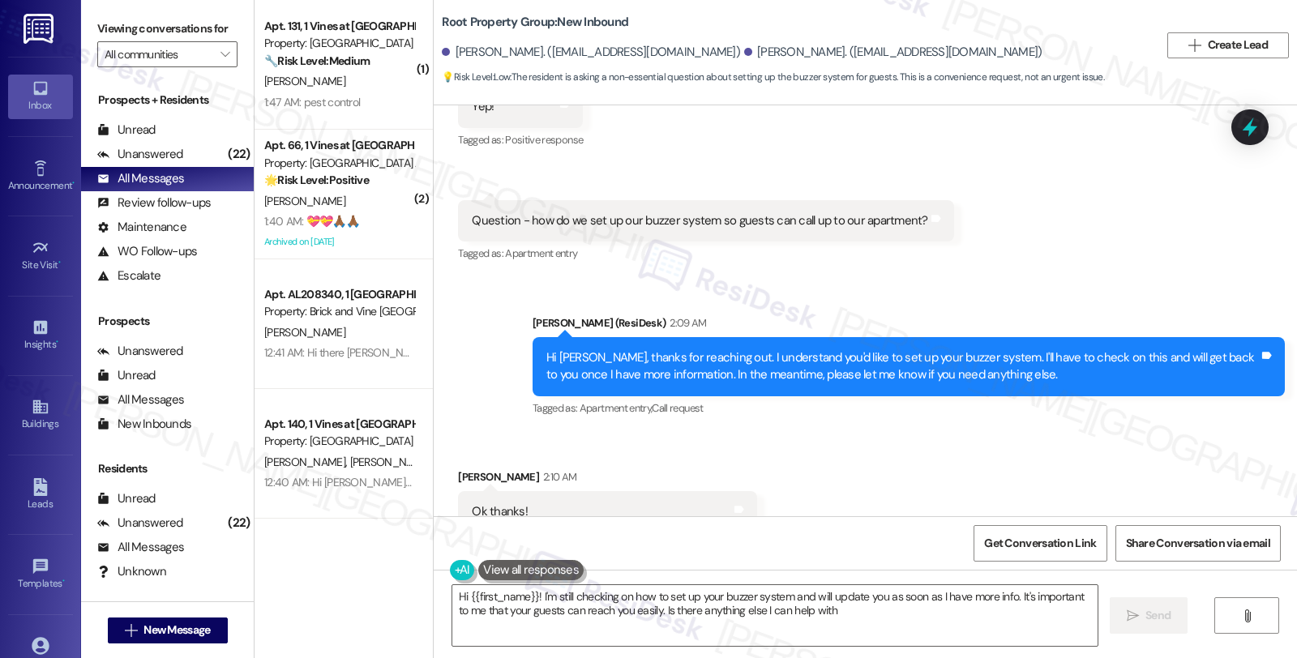
type textarea "Hi {{first_name}}! I'm still checking on how to set up your buzzer system and w…"
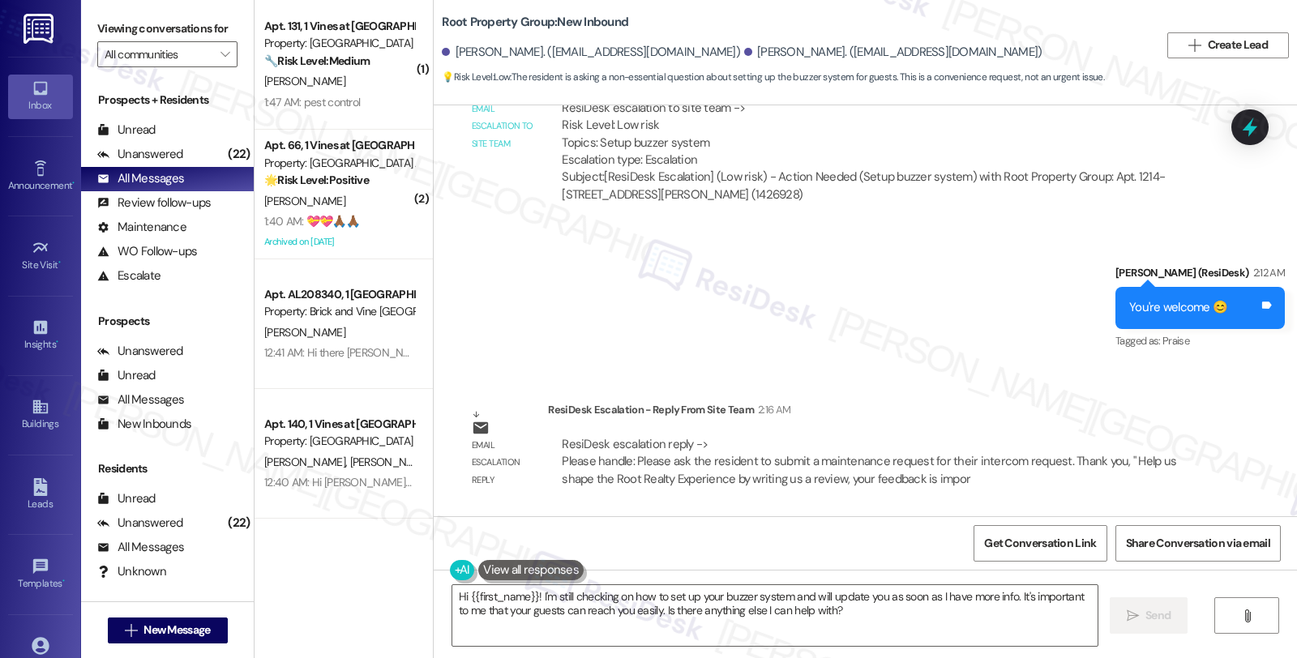
scroll to position [2944, 0]
